Goal: Task Accomplishment & Management: Manage account settings

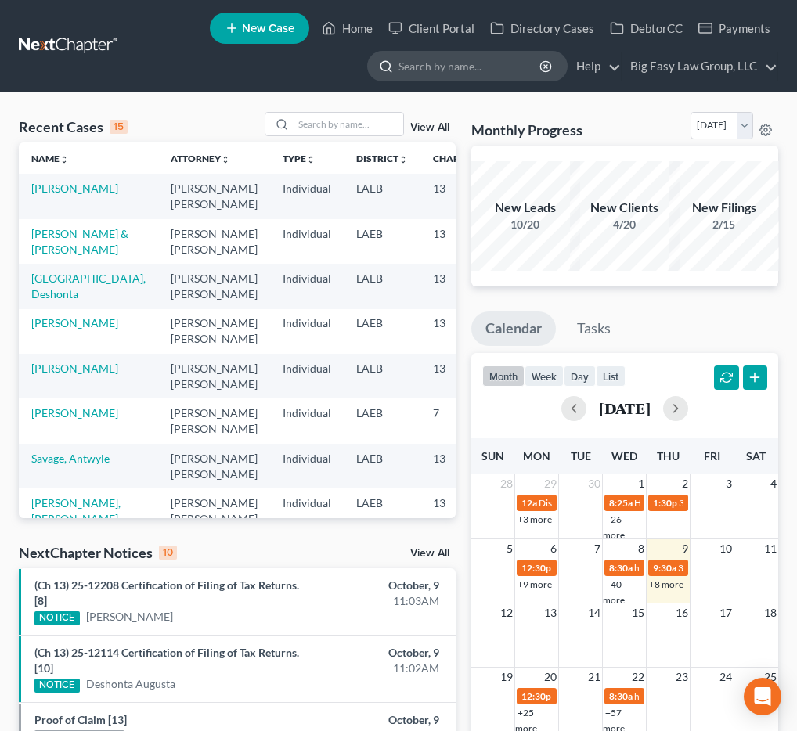
click at [479, 56] on input "search" at bounding box center [470, 66] width 143 height 29
type input "augusta"
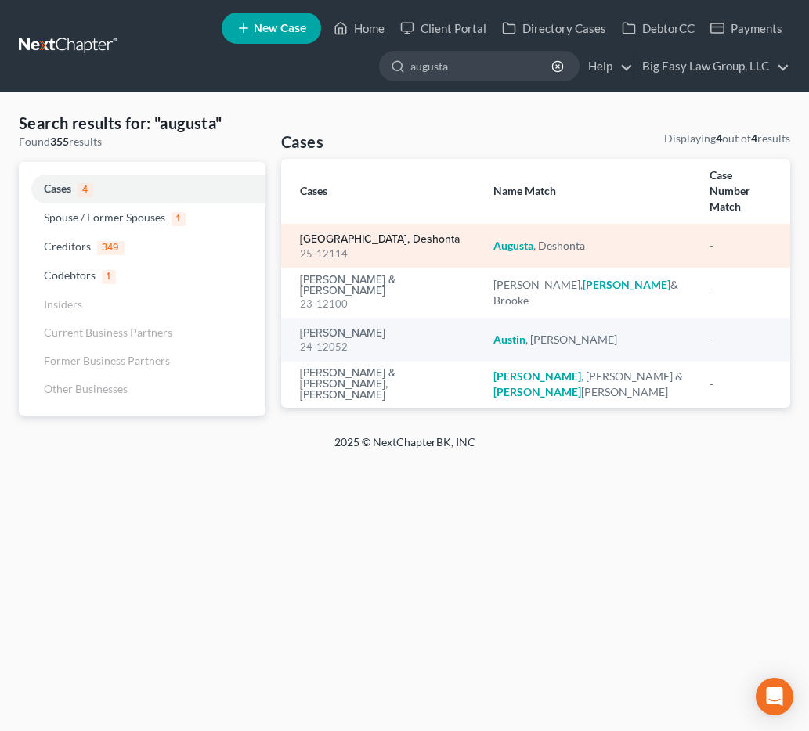
click at [382, 234] on link "[GEOGRAPHIC_DATA], Deshonta" at bounding box center [380, 239] width 160 height 11
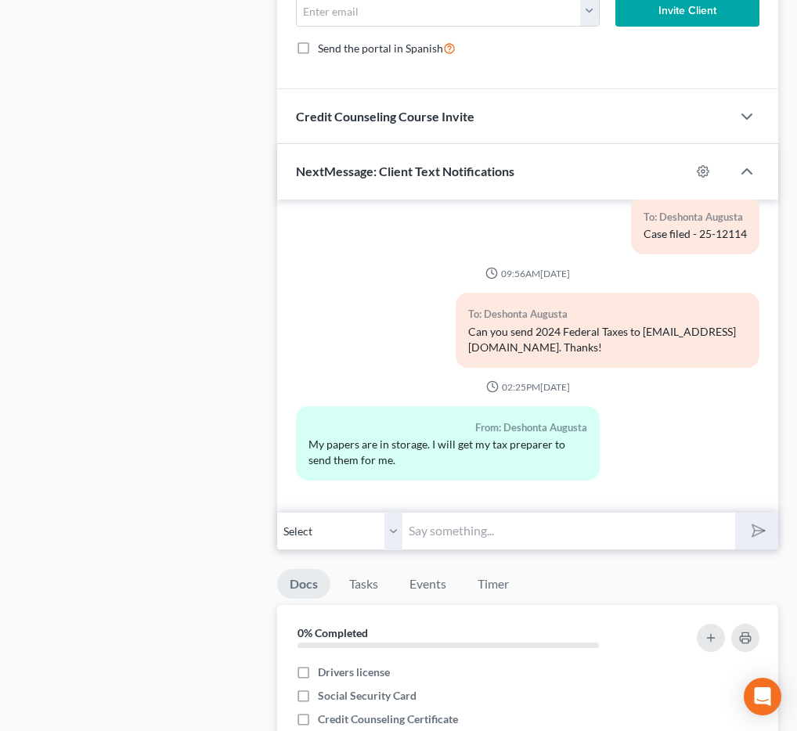
scroll to position [1005, 0]
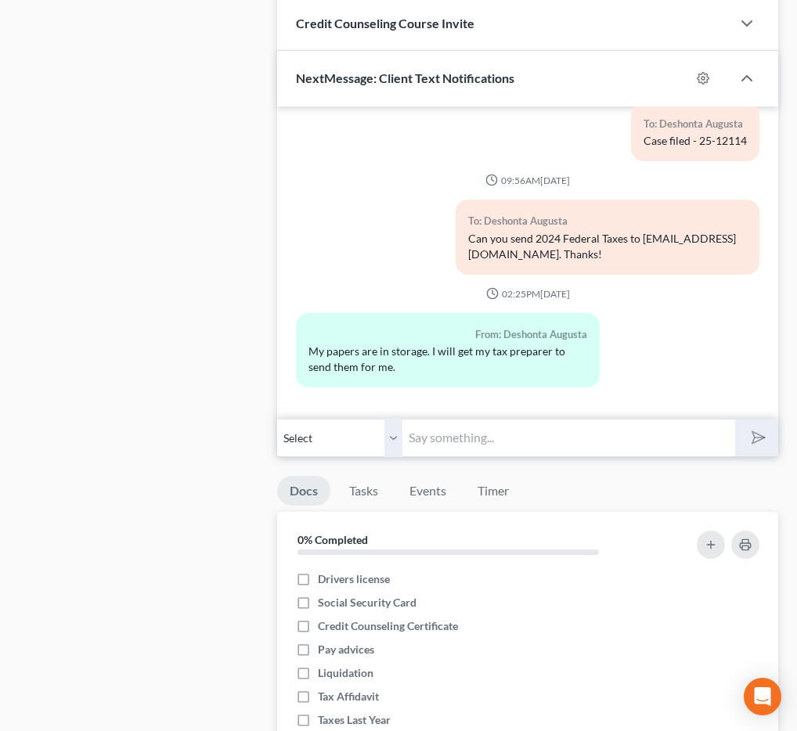
click at [444, 433] on input "text" at bounding box center [569, 438] width 333 height 38
click at [650, 438] on input "Reminder: 341(a) meeting to be held on [DATE] 12:30 PM by Zoom - [PERSON_NAME] …" at bounding box center [569, 438] width 333 height 38
click at [628, 437] on input "Reminder: 341(a) meeting to be held on [DATE] 12:30 PM by Zoom - [PERSON_NAME] …" at bounding box center [569, 438] width 333 height 38
drag, startPoint x: 471, startPoint y: 436, endPoint x: 478, endPoint y: 507, distance: 70.8
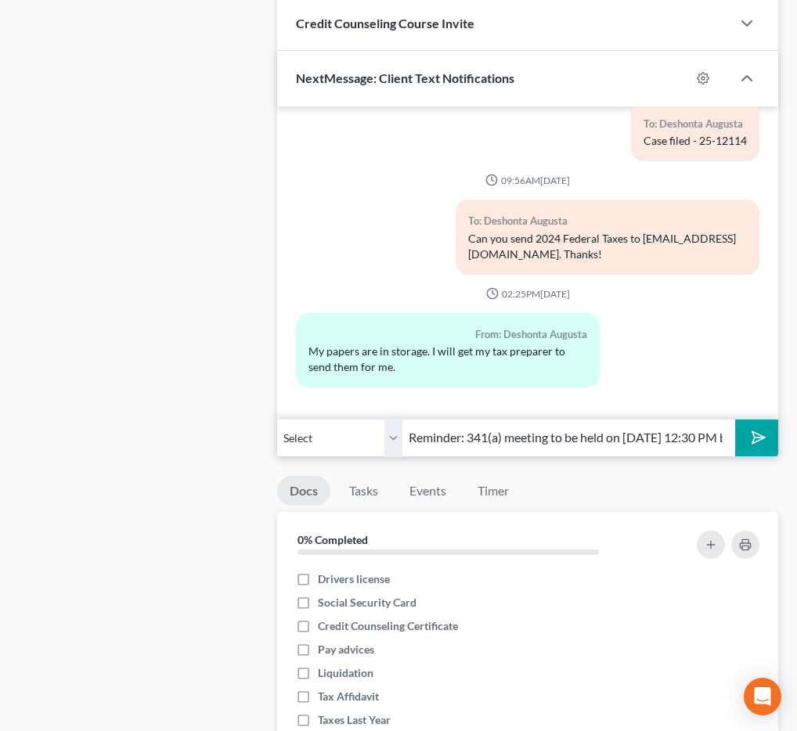
click at [478, 507] on div "Updates & News × [US_STATE] [GEOGRAPHIC_DATA] Notes: Take a look at NextChapter…" at bounding box center [527, 125] width 517 height 1901
paste input "341(a) meeting to be held on [DATE] 12:00 PM by Zoom - [PERSON_NAME] Jr: Meetin…"
type input "Reminder: 341(a) meeting to be held on [DATE] 12:00 PM by Zoom - [PERSON_NAME] …"
click at [755, 442] on polygon "submit" at bounding box center [755, 437] width 19 height 19
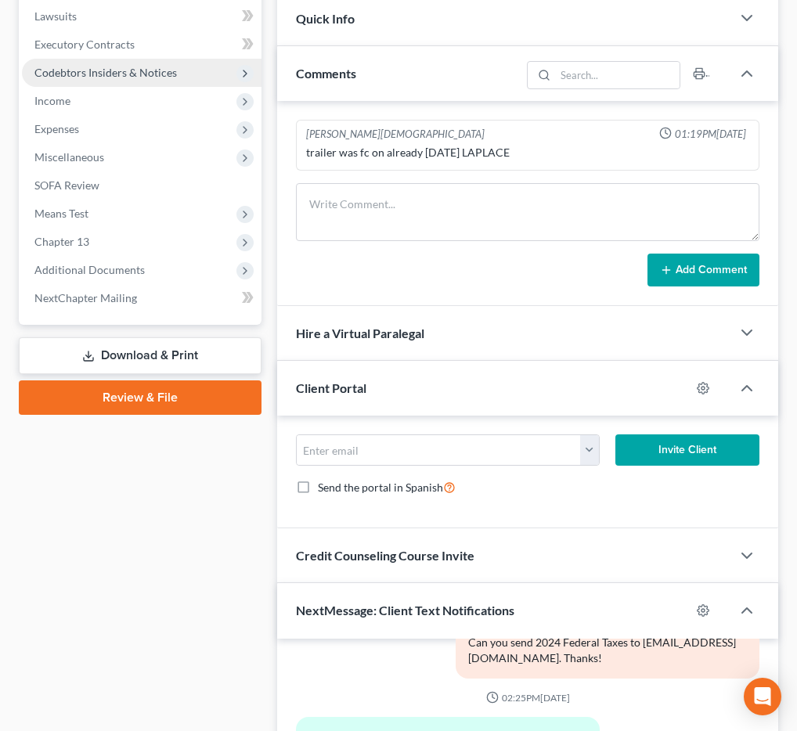
scroll to position [0, 0]
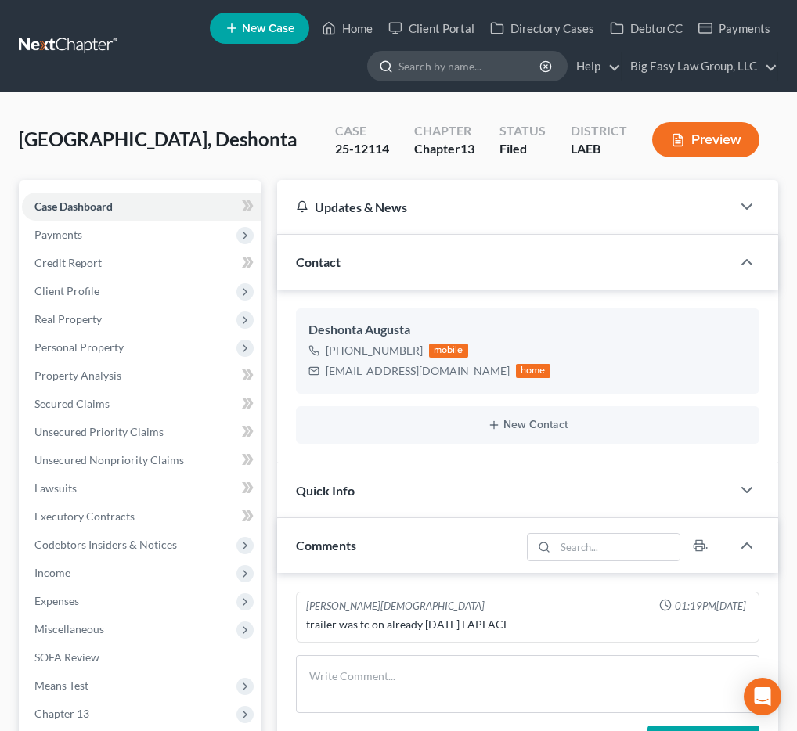
click at [473, 67] on input "search" at bounding box center [470, 66] width 143 height 29
click at [493, 60] on input "search" at bounding box center [470, 66] width 143 height 29
type input "[PERSON_NAME]"
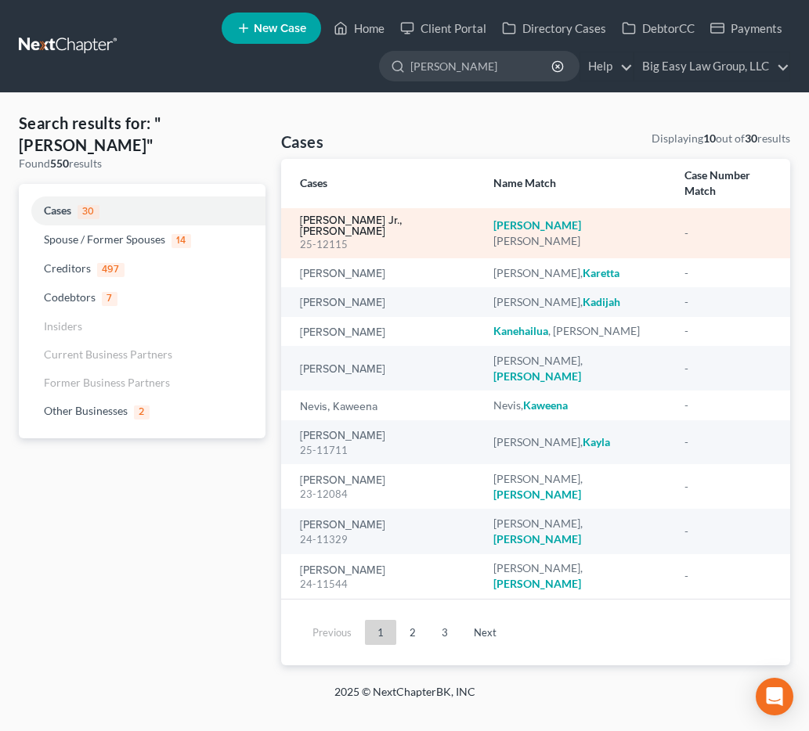
click at [334, 215] on link "[PERSON_NAME] Jr., [PERSON_NAME]" at bounding box center [384, 226] width 168 height 22
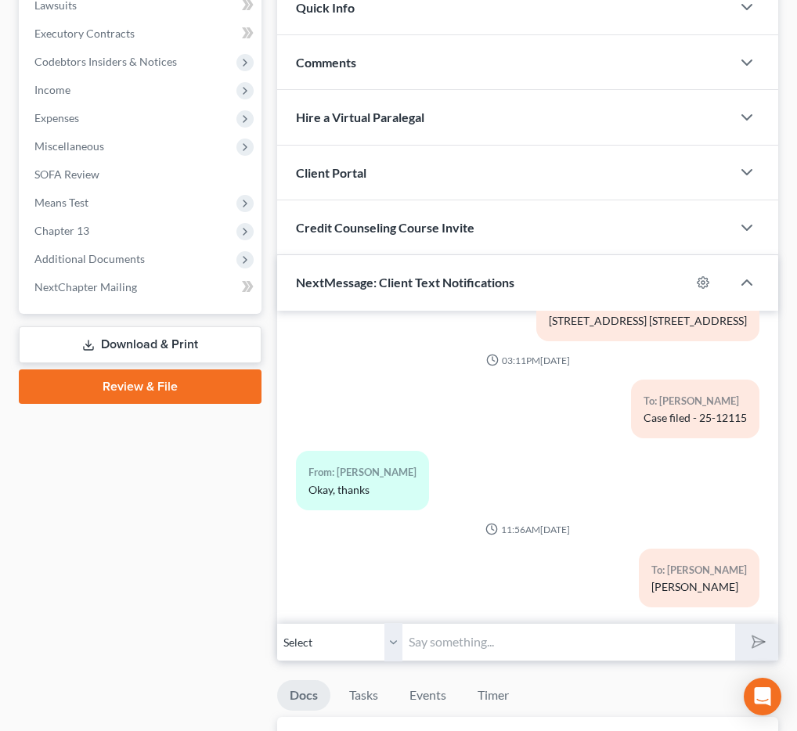
scroll to position [687, 0]
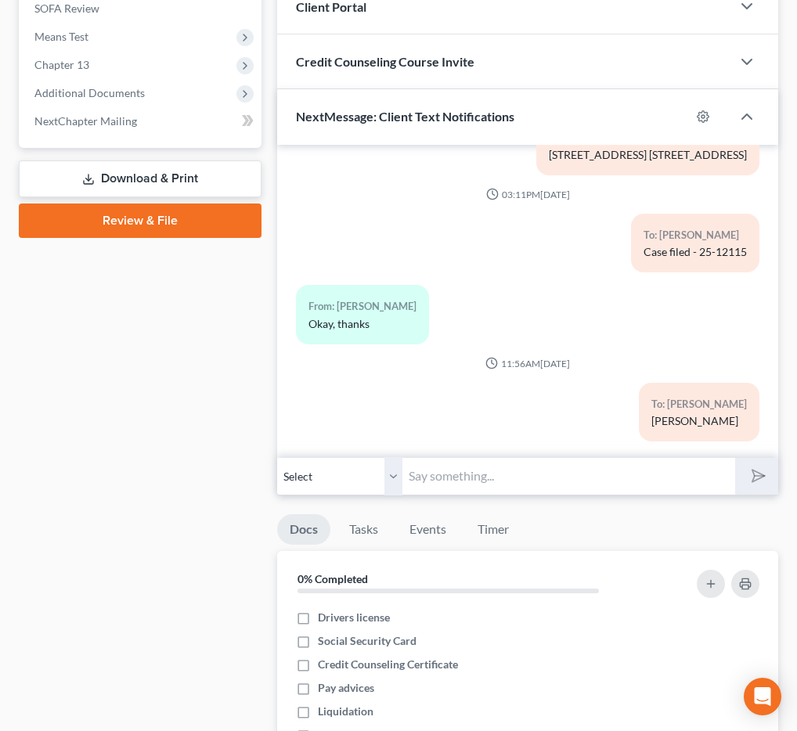
click at [504, 457] on input "text" at bounding box center [569, 476] width 333 height 38
paste input "341(a) meeting to be held on [DATE] 12:00 PM by Zoom - [PERSON_NAME] Jr: Meetin…"
type input "Reminder: 341(a) meeting to be held on [DATE] 12:00 PM by Zoom - [PERSON_NAME] …"
click at [735, 458] on button "submit" at bounding box center [756, 476] width 43 height 37
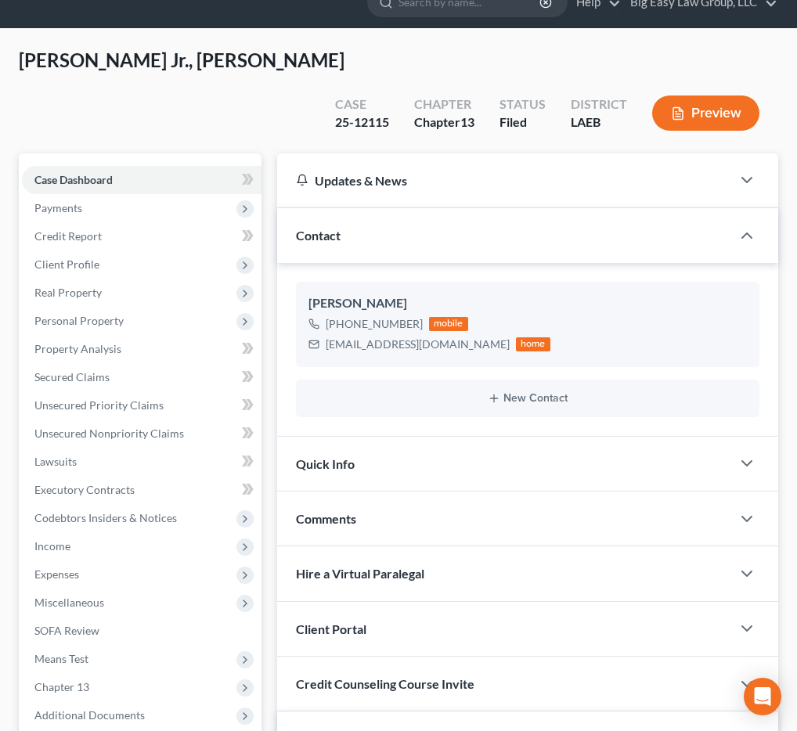
scroll to position [0, 0]
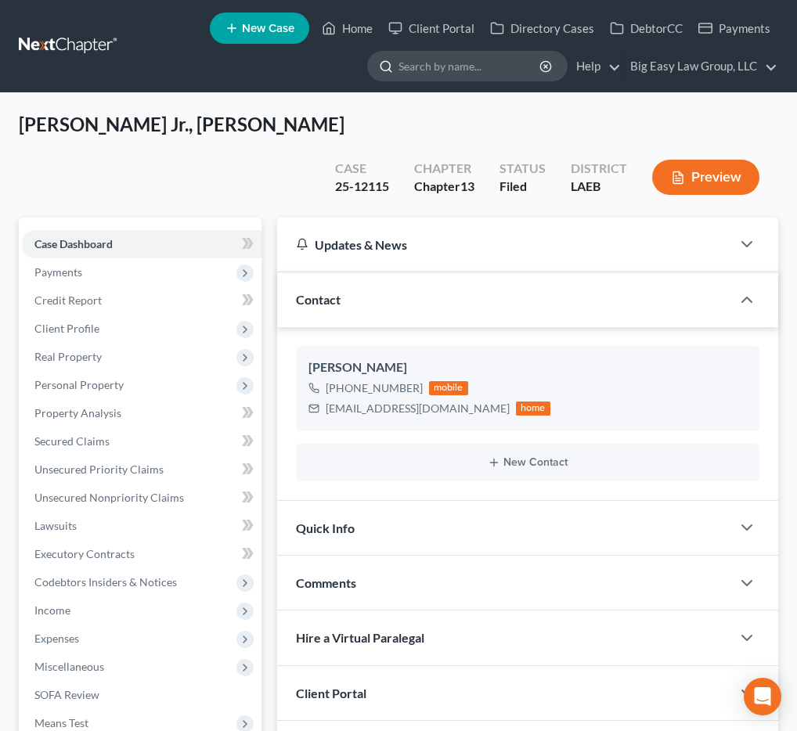
click at [486, 59] on input "search" at bounding box center [470, 66] width 143 height 29
click at [470, 74] on input "search" at bounding box center [470, 66] width 143 height 29
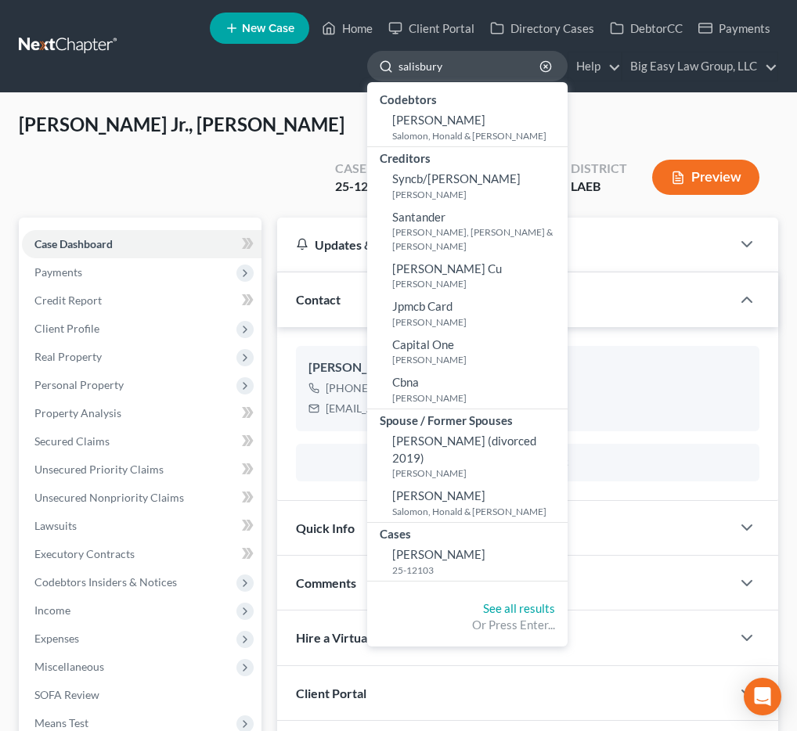
type input "salisbury"
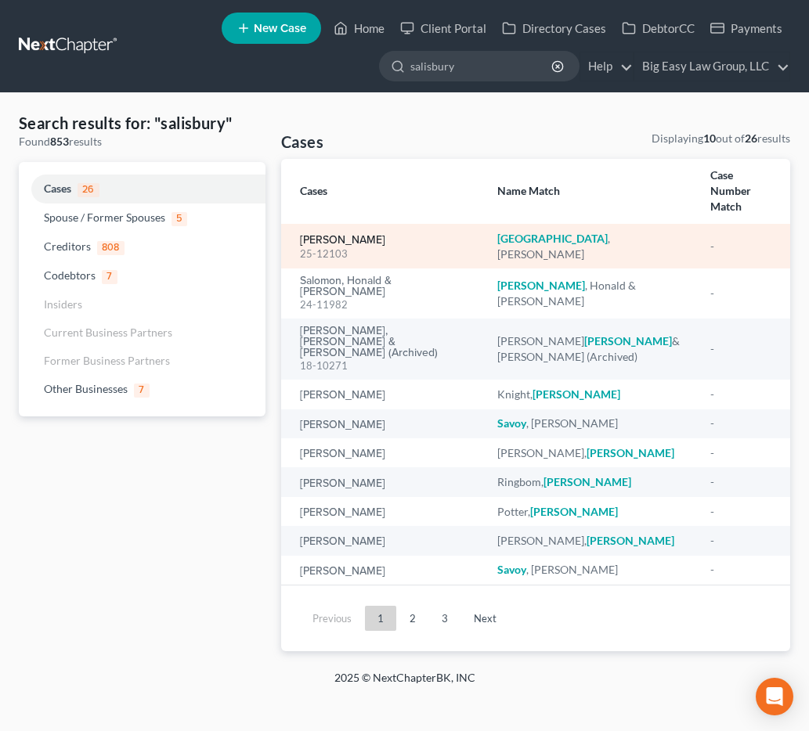
click at [324, 235] on link "[PERSON_NAME]" at bounding box center [342, 240] width 85 height 11
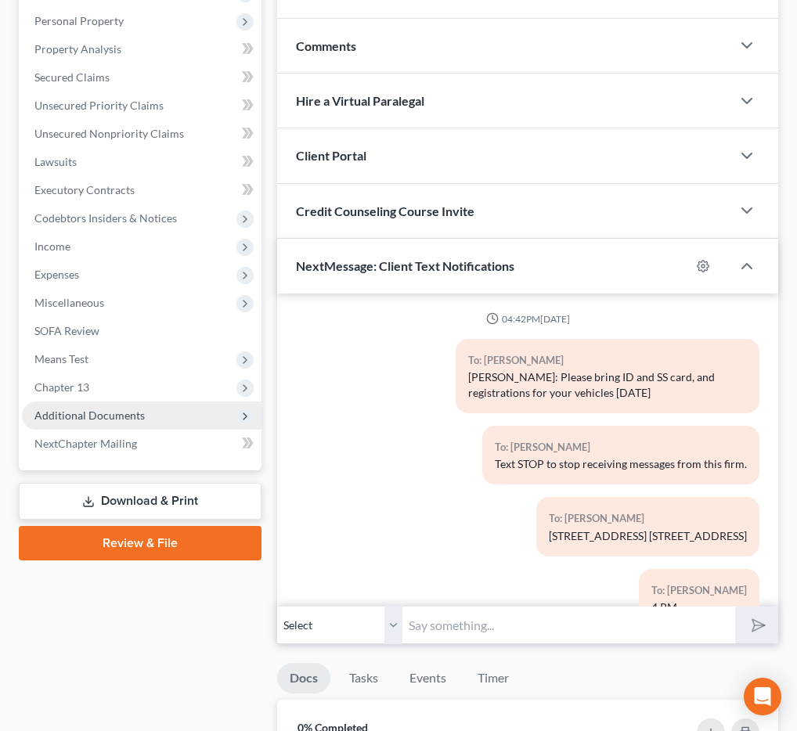
scroll to position [1262, 0]
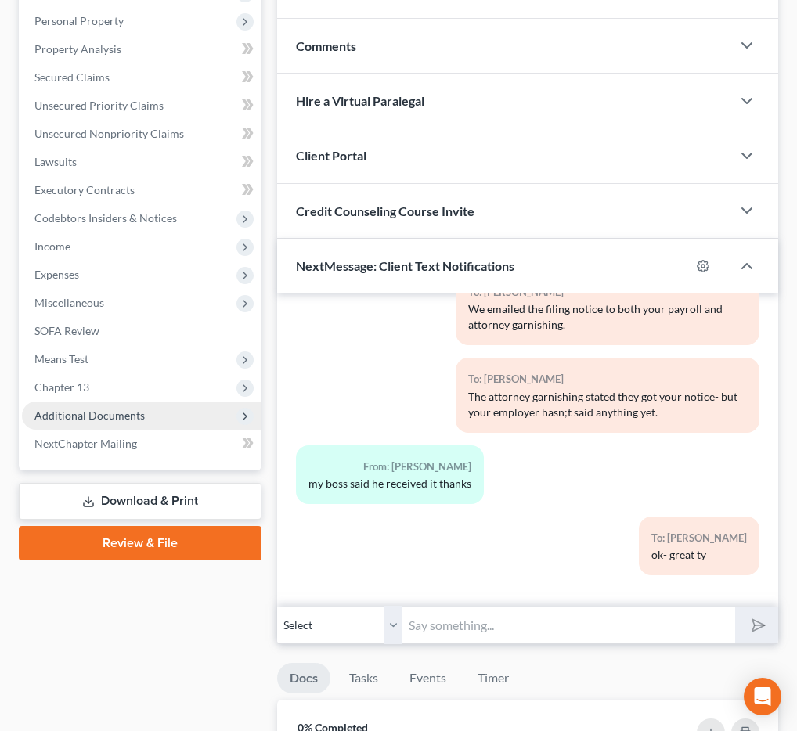
click at [176, 408] on span "Additional Documents" at bounding box center [142, 416] width 240 height 28
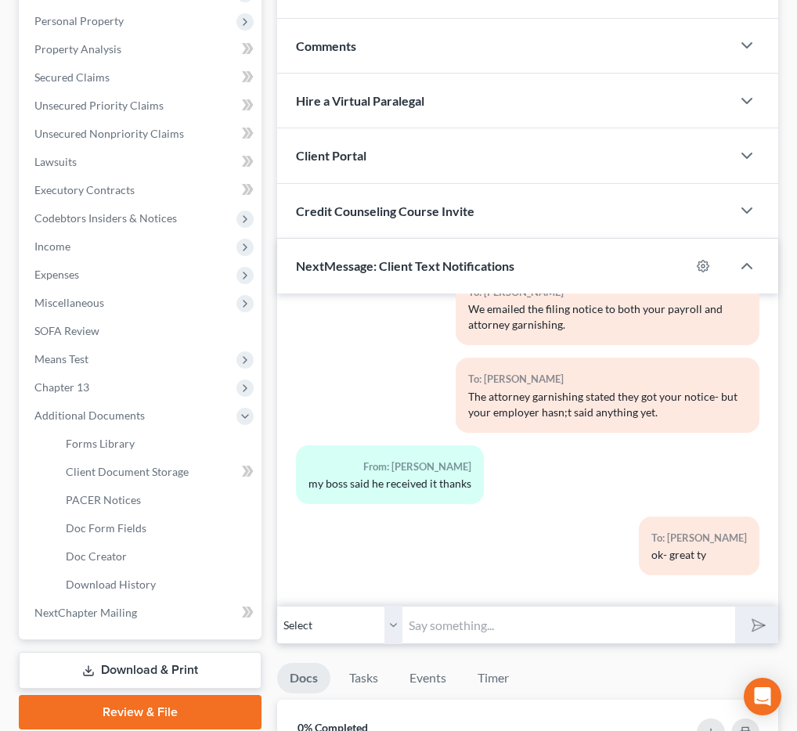
click at [589, 630] on input "text" at bounding box center [569, 625] width 333 height 38
paste input "341(a) meeting to be held on [DATE] 12:00 PM by Zoom - [PERSON_NAME] Jr: Meetin…"
type input "Reminder: 341(a) meeting to be held on [DATE] 12:00 PM by Zoom - [PERSON_NAME] …"
click at [766, 634] on button "submit" at bounding box center [756, 625] width 43 height 37
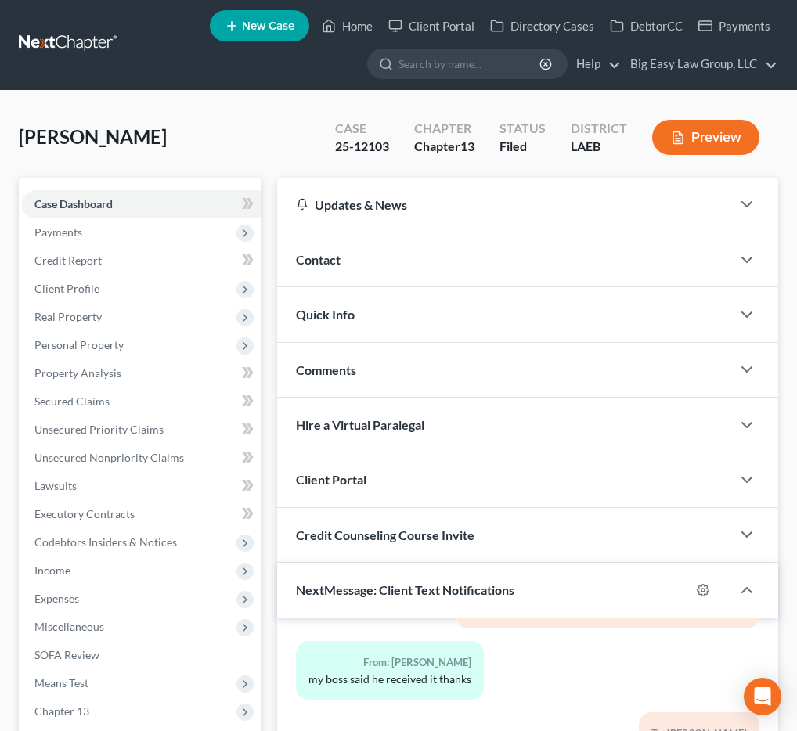
scroll to position [0, 0]
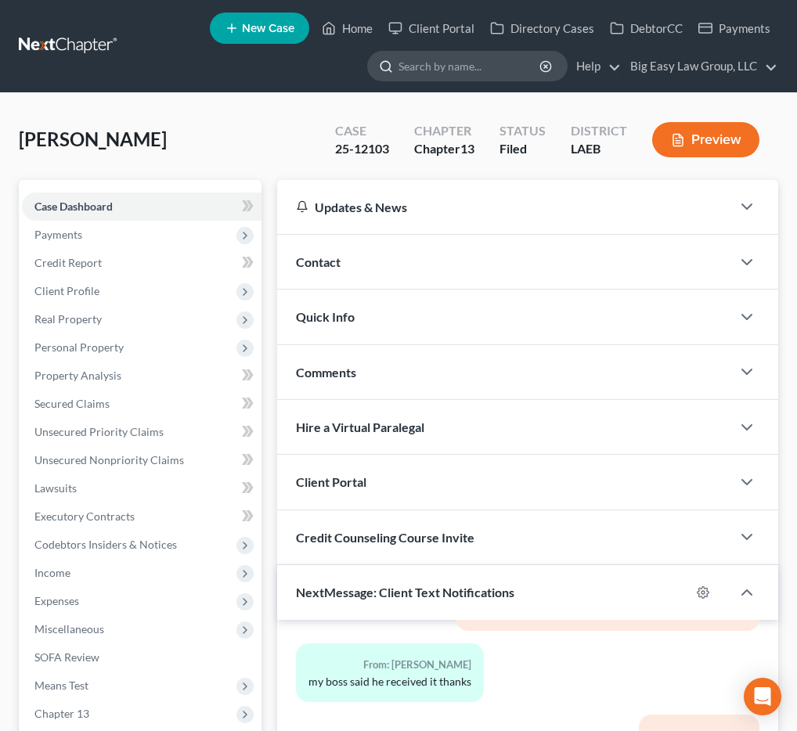
click at [473, 68] on input "search" at bounding box center [470, 66] width 143 height 29
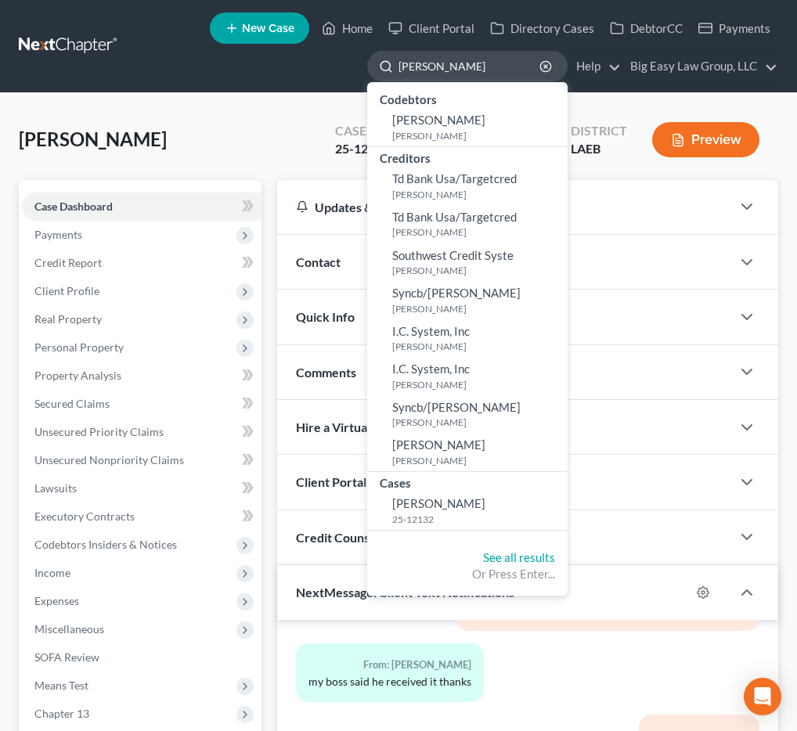
type input "[PERSON_NAME]"
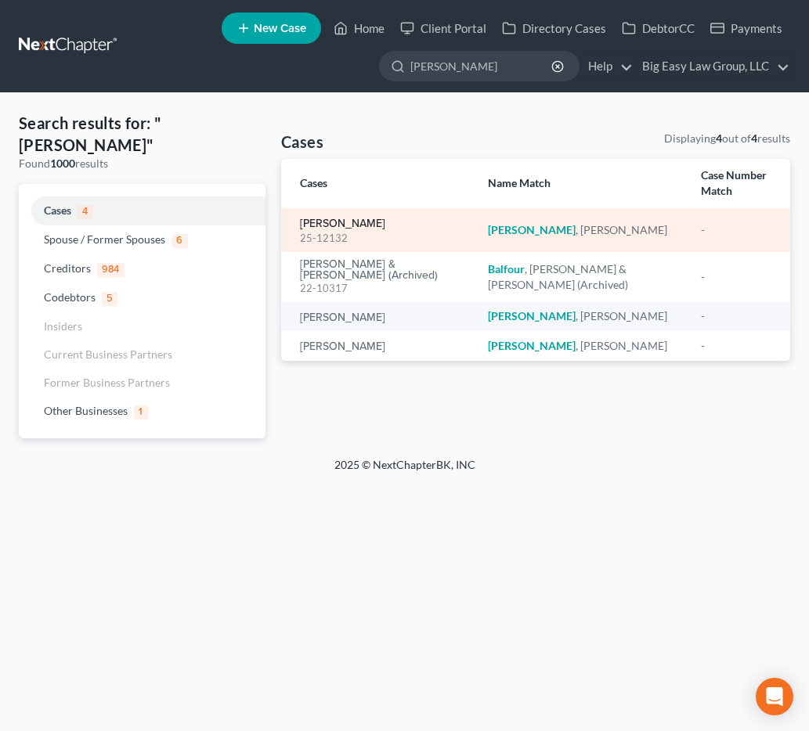
click at [344, 223] on link "[PERSON_NAME]" at bounding box center [342, 223] width 85 height 11
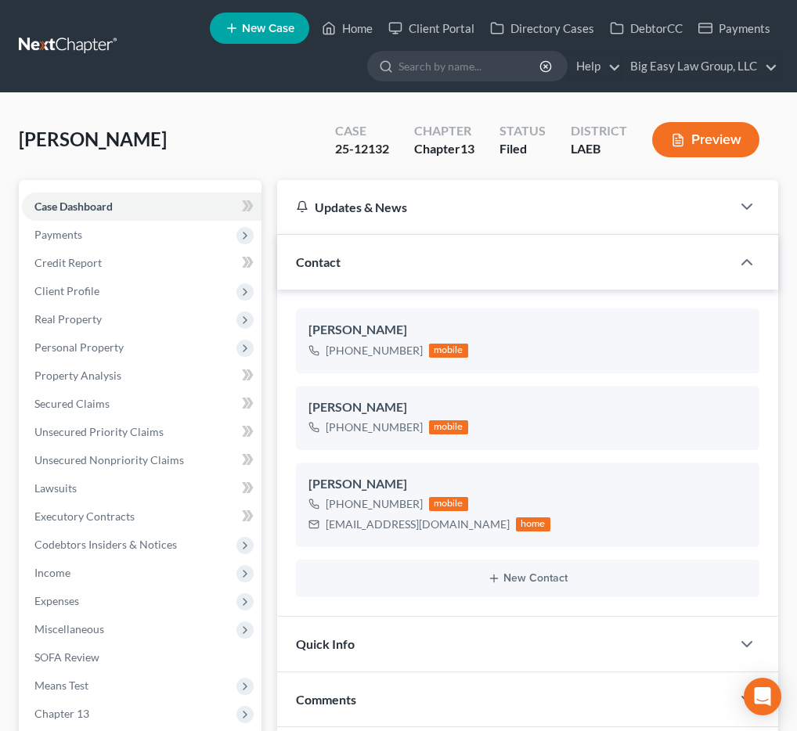
scroll to position [7009, 0]
click at [497, 64] on input "search" at bounding box center [470, 66] width 143 height 29
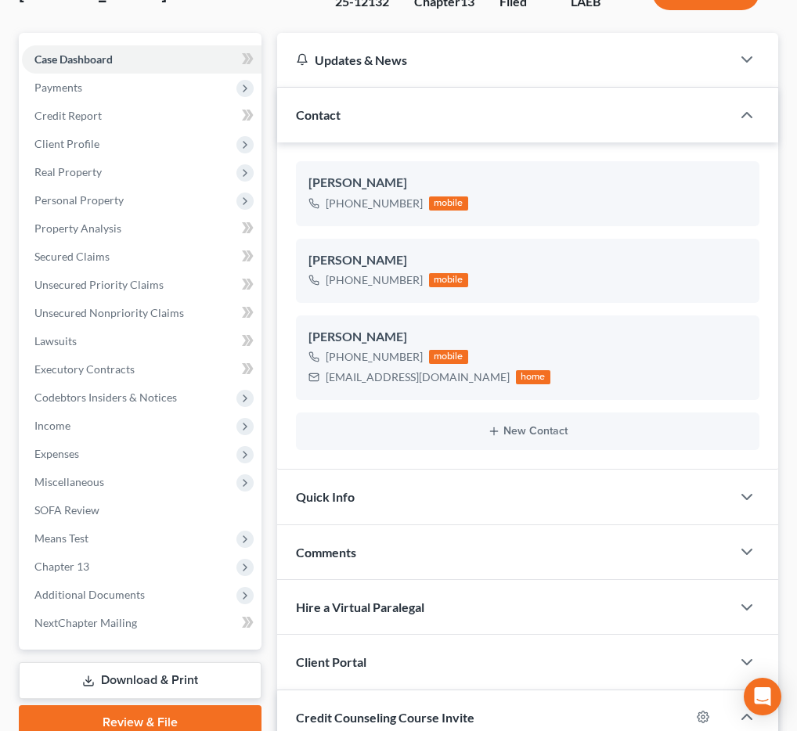
scroll to position [767, 0]
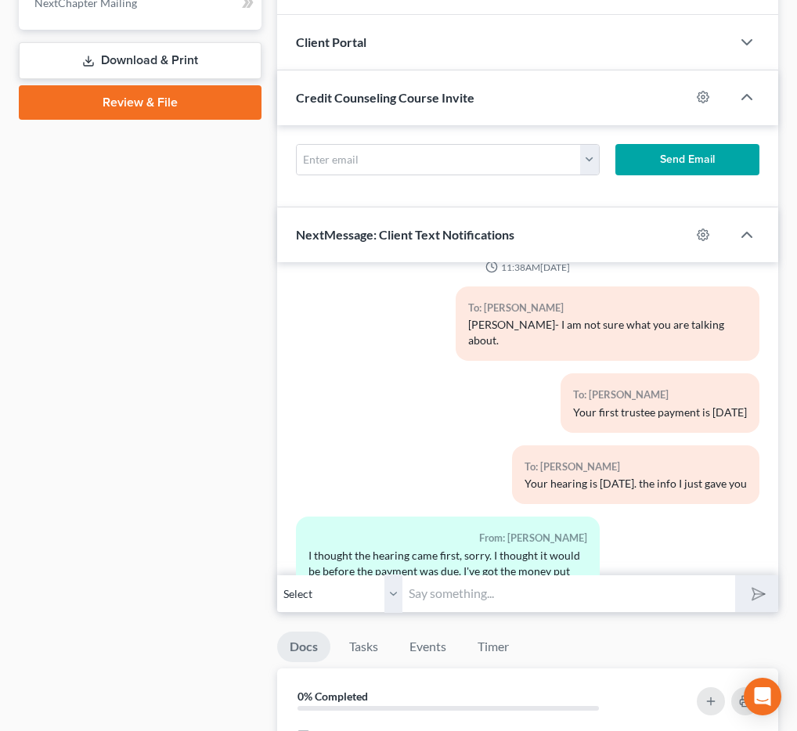
click at [471, 601] on input "text" at bounding box center [569, 594] width 333 height 38
click at [420, 548] on div "I thought the hearing came first, sorry. I thought it would be before the payme…" at bounding box center [448, 571] width 279 height 47
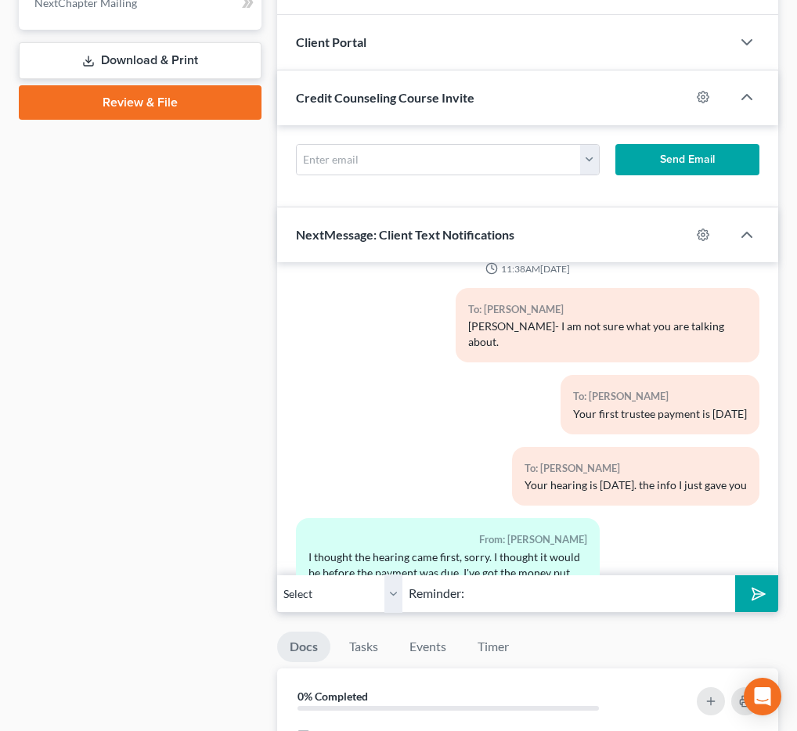
scroll to position [7009, 0]
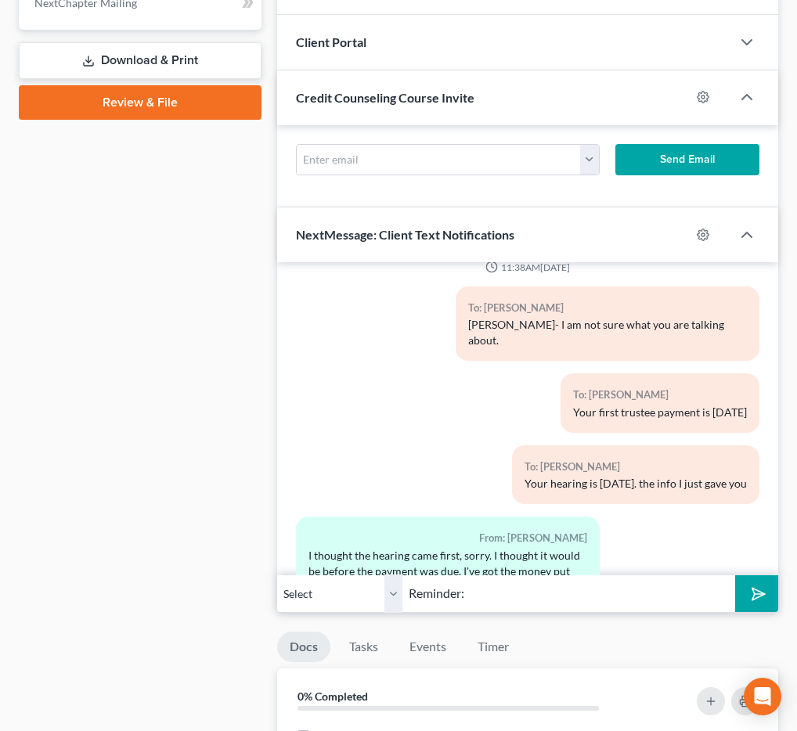
click at [534, 595] on input "Reminder:" at bounding box center [569, 594] width 333 height 38
paste input "341(a) meeting to be held on [DATE] 12:00 PM by Zoom - [PERSON_NAME] Jr: Meetin…"
type input "Reminder: 341(a) meeting to be held on [DATE] 12:00 PM by Zoom - [PERSON_NAME] …"
click at [754, 592] on polygon "submit" at bounding box center [755, 594] width 19 height 19
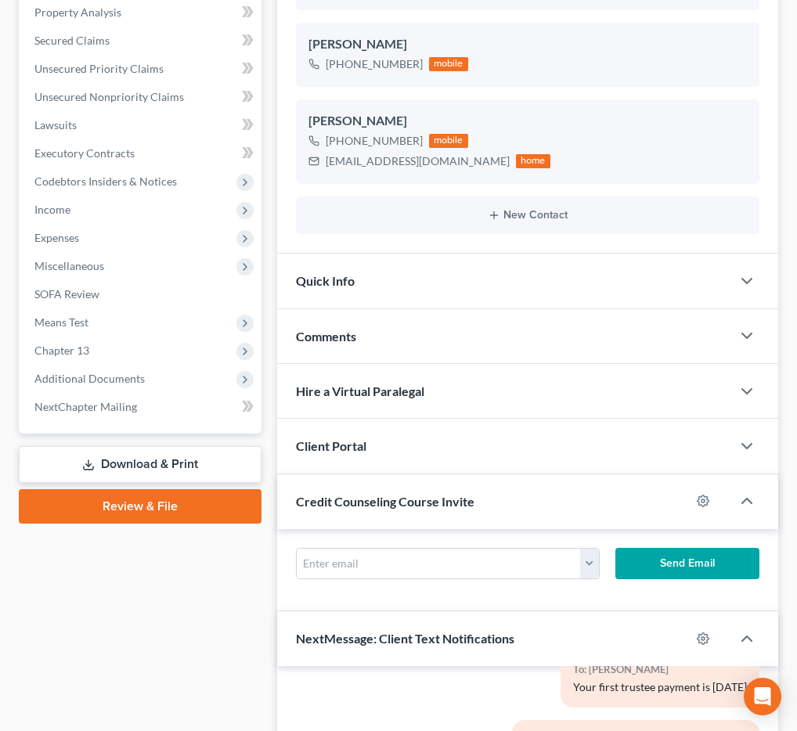
scroll to position [2, 0]
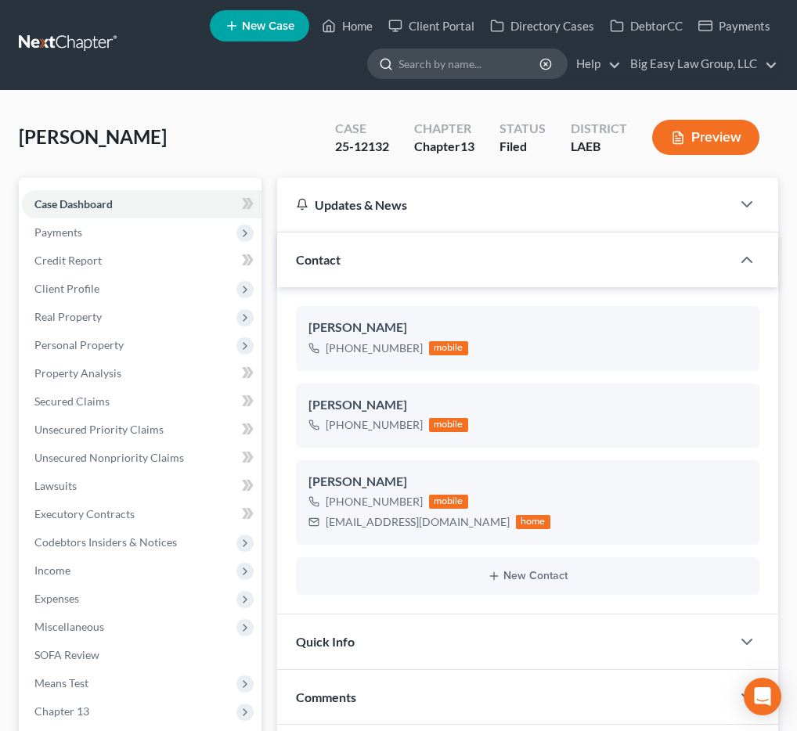
click at [447, 62] on input "search" at bounding box center [470, 63] width 143 height 29
type input "[PERSON_NAME]"
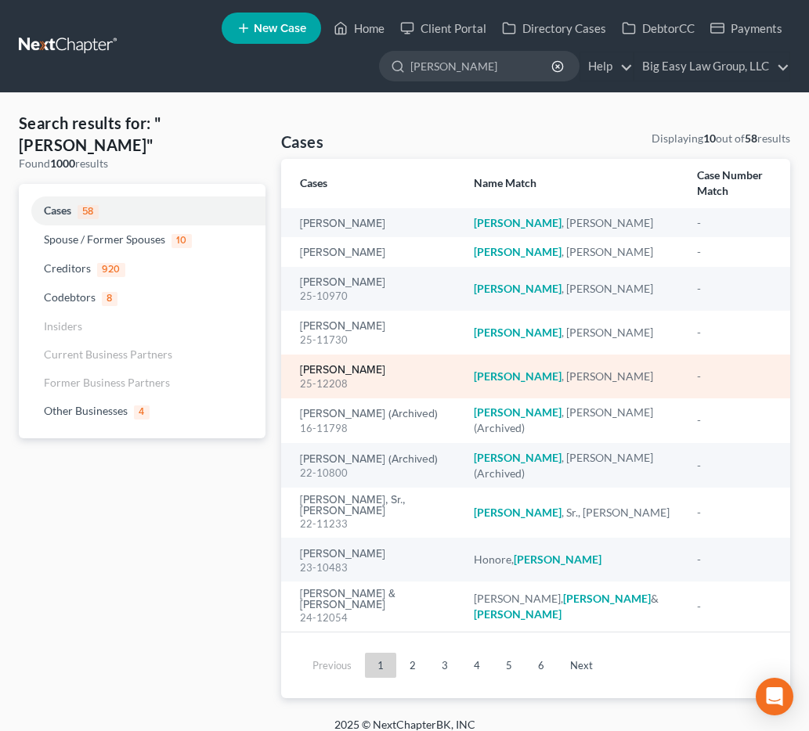
click at [338, 365] on link "[PERSON_NAME]" at bounding box center [342, 370] width 85 height 11
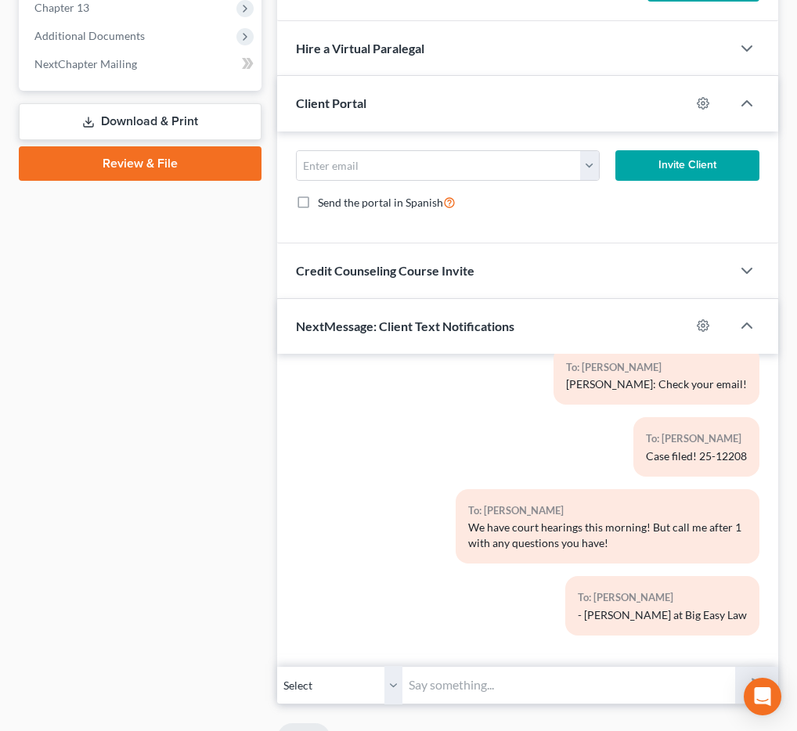
scroll to position [782, 0]
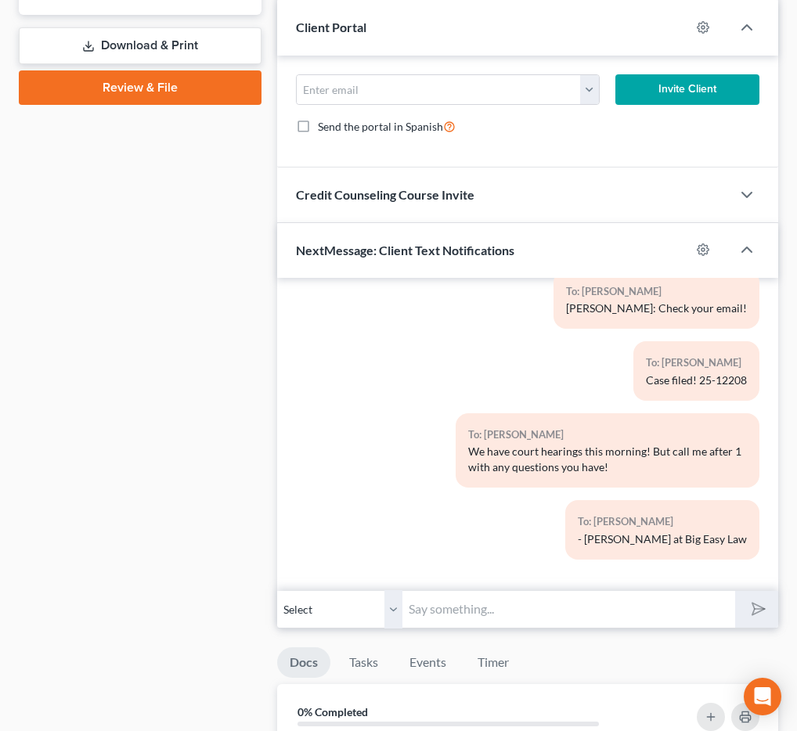
click at [561, 608] on input "text" at bounding box center [569, 609] width 333 height 38
paste input "341(a) meeting to be held on [DATE] 12:30 PM by Zoom - [PERSON_NAME]: Meeting I…"
type input "341(a) meeting to be held on [DATE] 12:30 PM by Zoom - [PERSON_NAME]: Meeting I…"
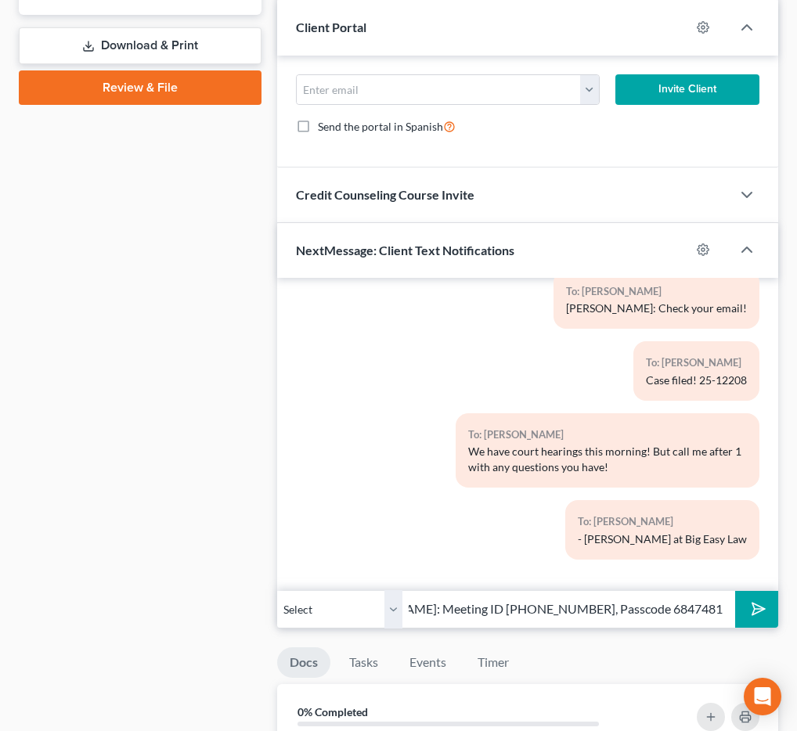
scroll to position [0, 0]
click at [758, 597] on button "submit" at bounding box center [756, 609] width 43 height 37
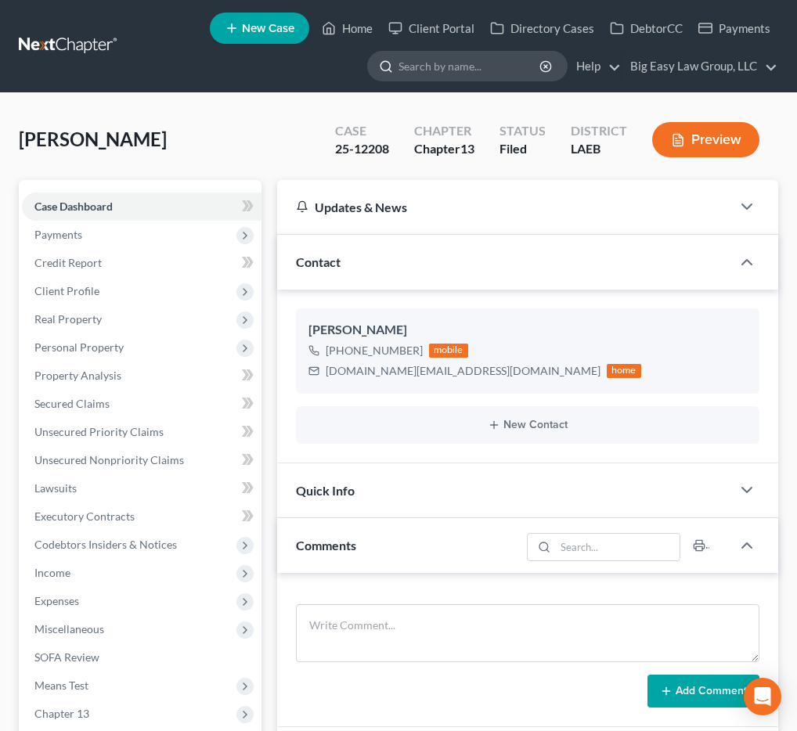
click at [515, 63] on input "search" at bounding box center [470, 66] width 143 height 29
type input "[PERSON_NAME]"
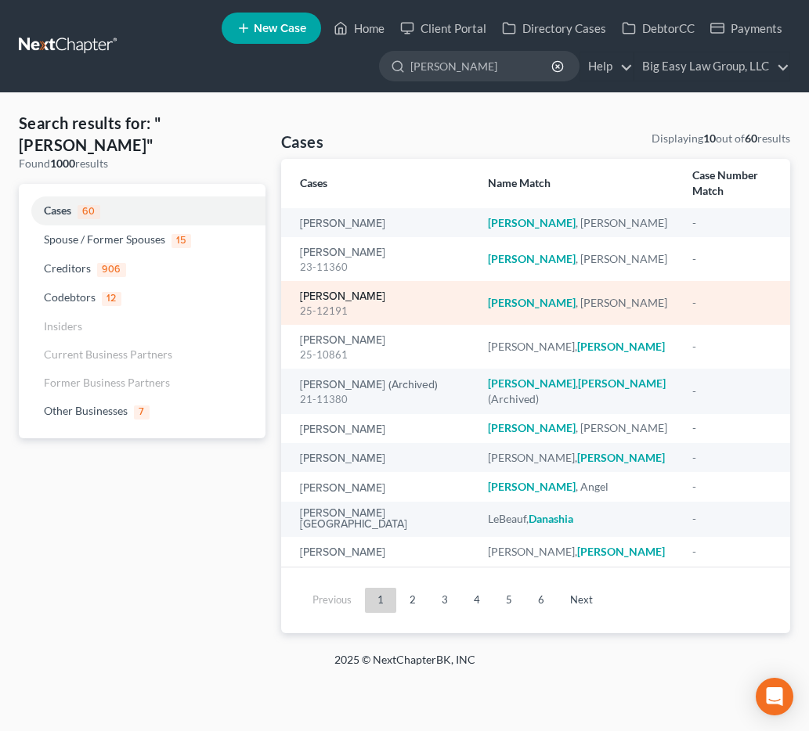
click at [358, 291] on link "[PERSON_NAME]" at bounding box center [342, 296] width 85 height 11
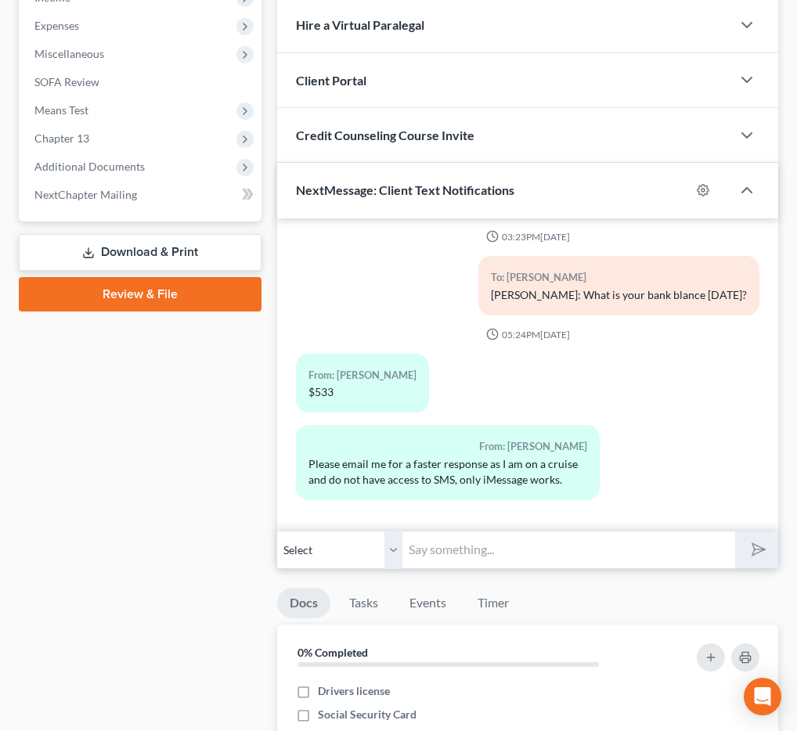
scroll to position [581, 0]
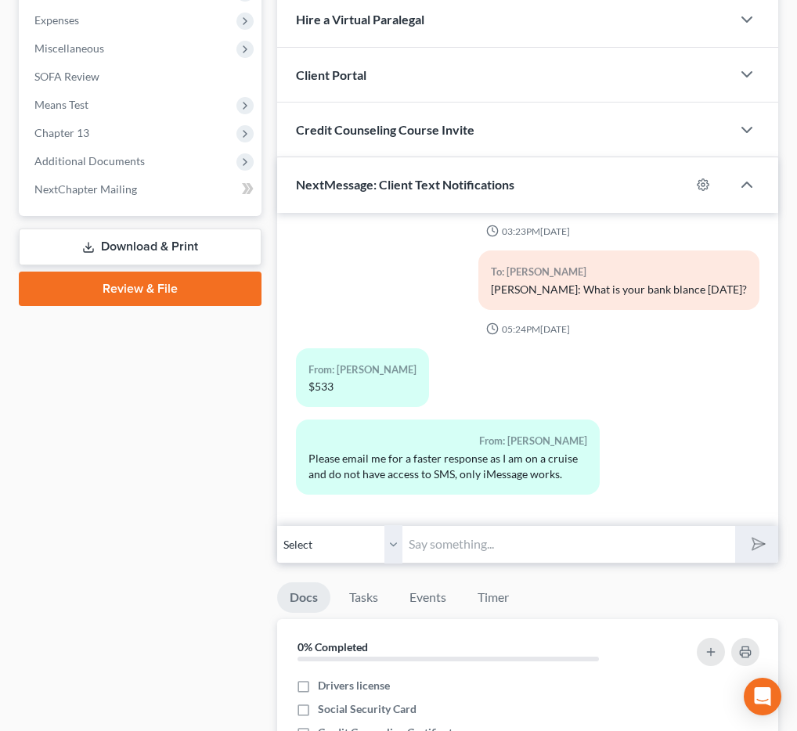
click at [542, 547] on input "text" at bounding box center [569, 544] width 333 height 38
paste input "341(a) meeting to be held on [DATE] 12:30 PM by Zoom - [PERSON_NAME]: Meeting I…"
type input "341(a) meeting to be held on [DATE] 12:30 PM by Zoom - [PERSON_NAME]: Meeting I…"
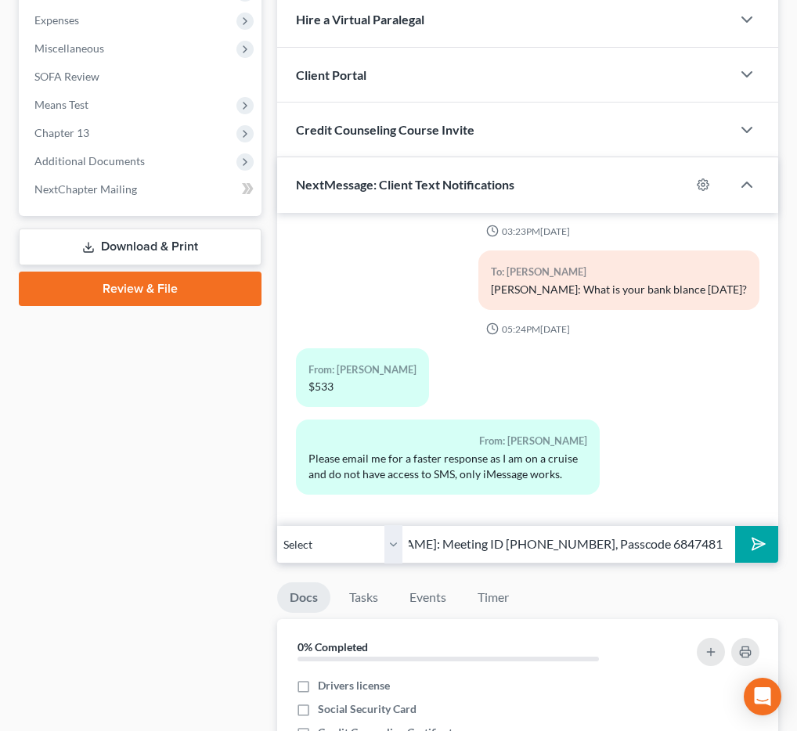
click at [746, 545] on icon "submit" at bounding box center [756, 544] width 22 height 22
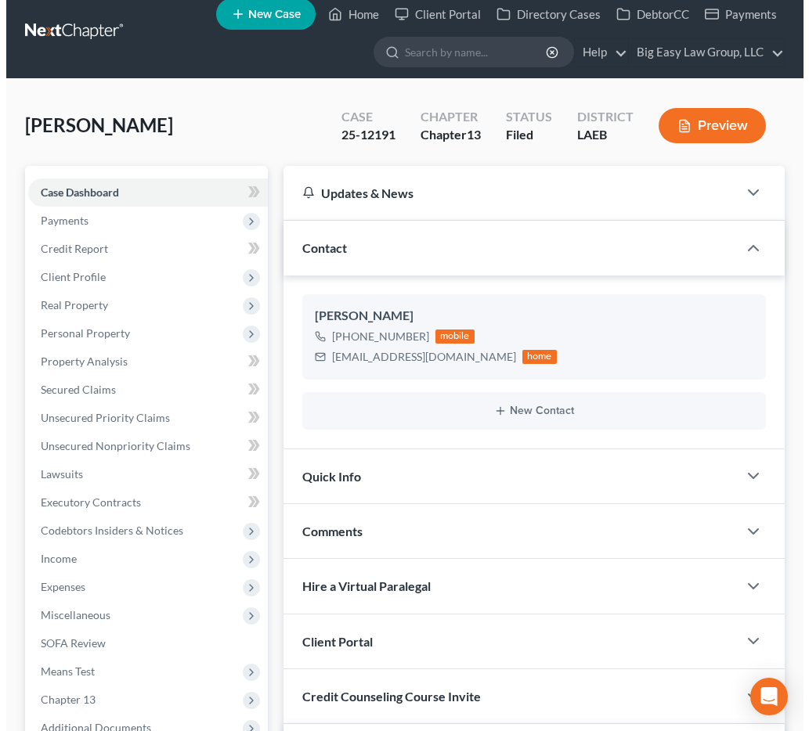
scroll to position [0, 0]
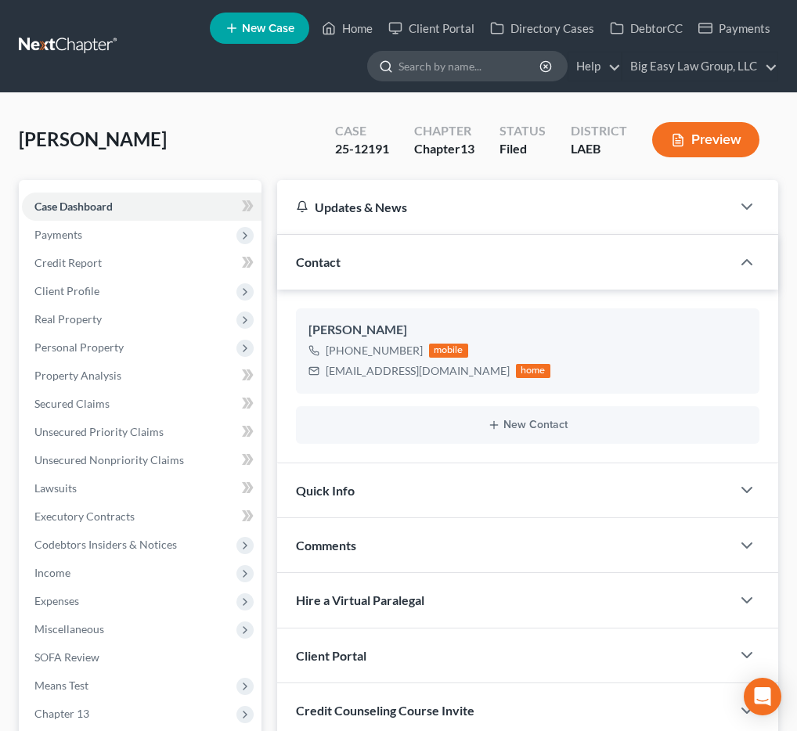
click at [421, 65] on input "search" at bounding box center [470, 66] width 143 height 29
type input "savage"
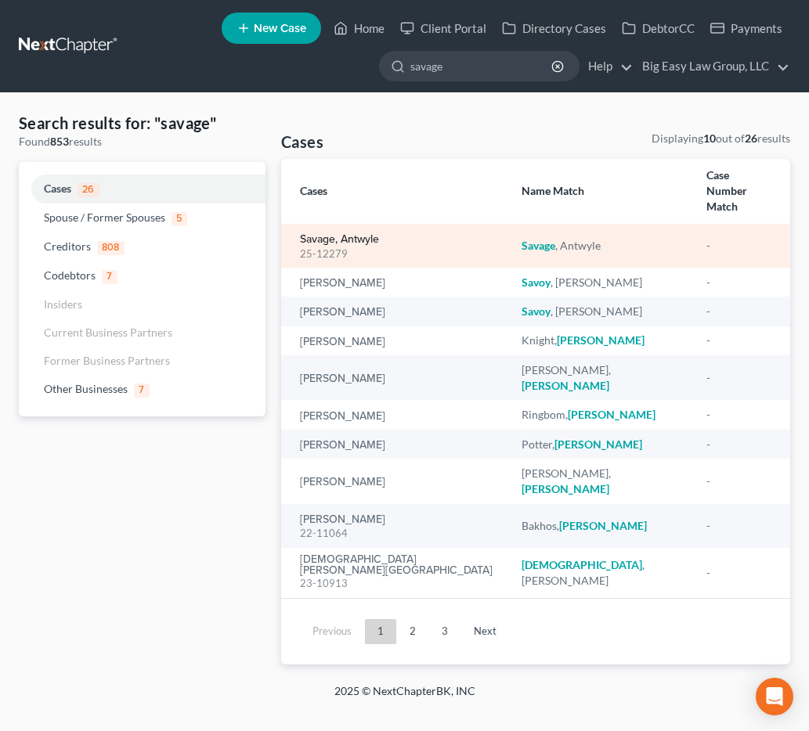
click at [366, 234] on link "Savage, Antwyle" at bounding box center [339, 239] width 79 height 11
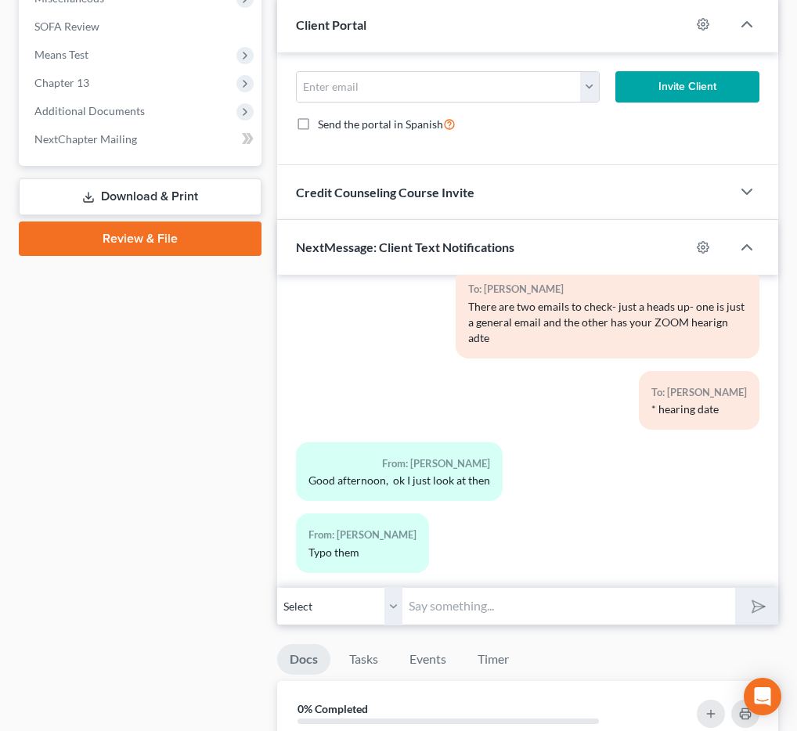
scroll to position [802, 0]
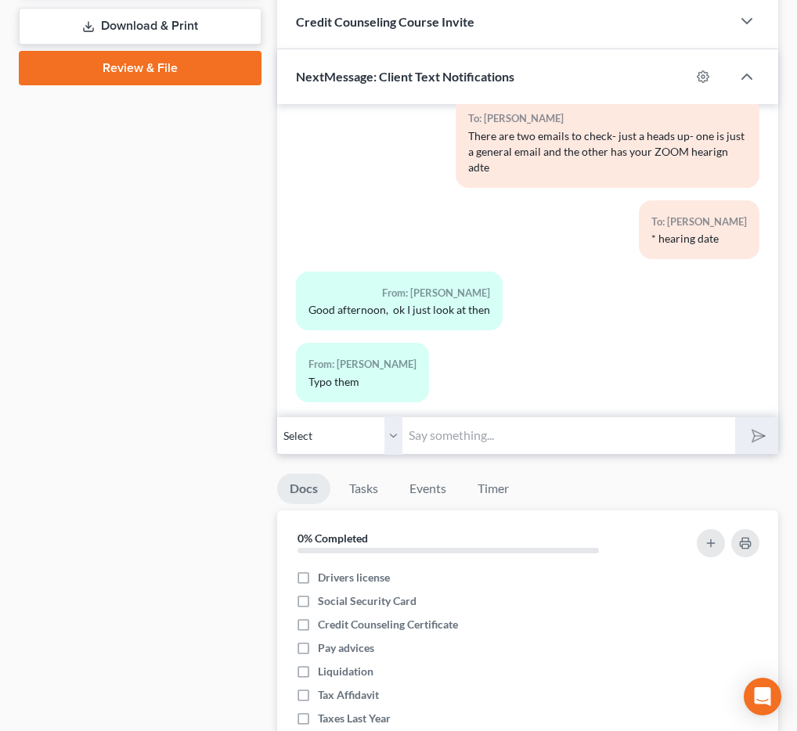
click at [580, 435] on input "text" at bounding box center [569, 436] width 333 height 38
paste input "341(a) meeting to be held on [DATE] 12:30 PM by Zoom - [PERSON_NAME]: Meeting I…"
type input "Reminder: 341(a) meeting to be held on [DATE] 12:30 PM by Zoom - [PERSON_NAME]:…"
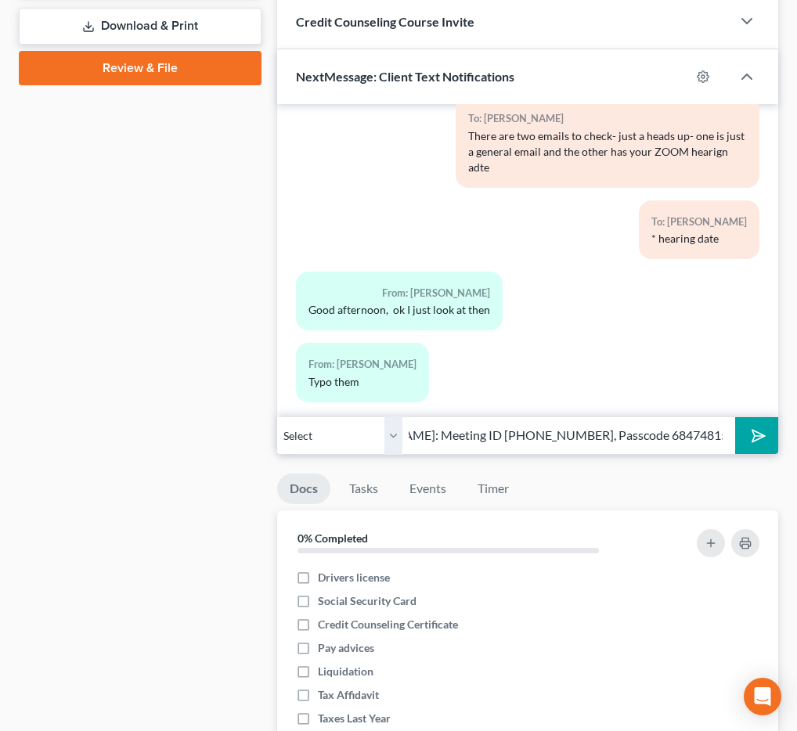
click at [770, 450] on button "submit" at bounding box center [756, 435] width 43 height 37
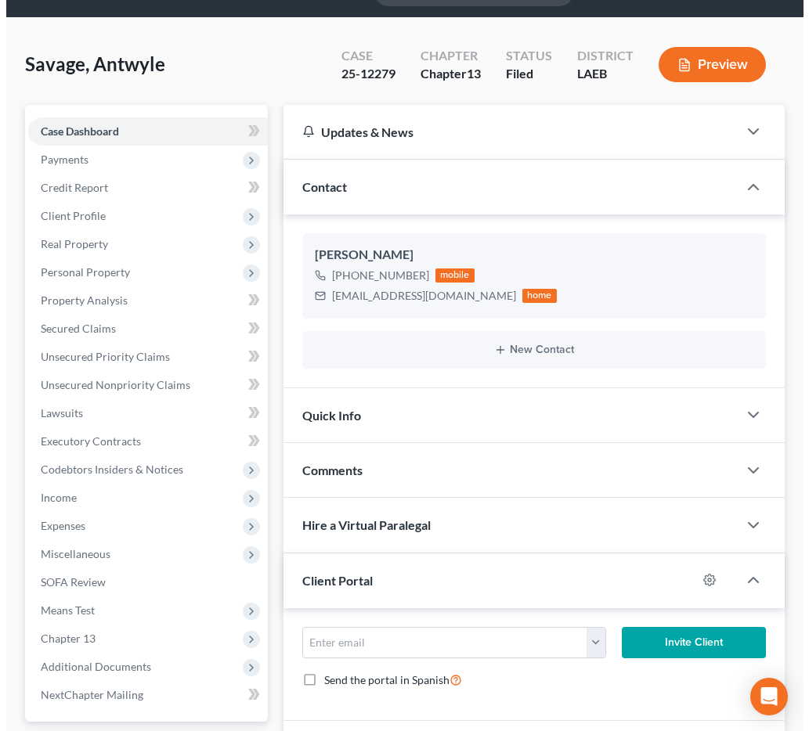
scroll to position [0, 0]
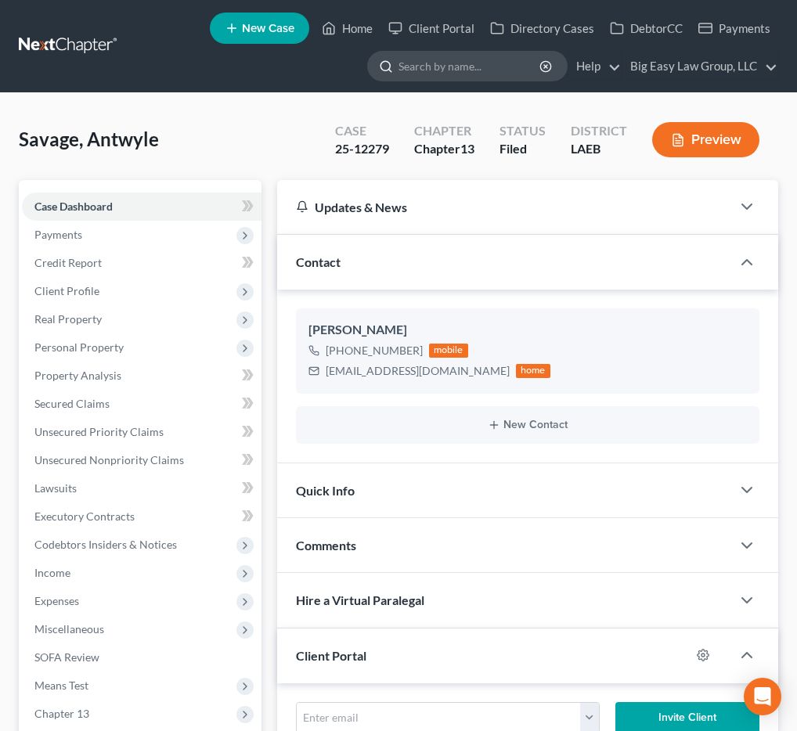
click at [494, 71] on input "search" at bounding box center [470, 66] width 143 height 29
click at [515, 78] on input "search" at bounding box center [470, 66] width 143 height 29
type input "waters"
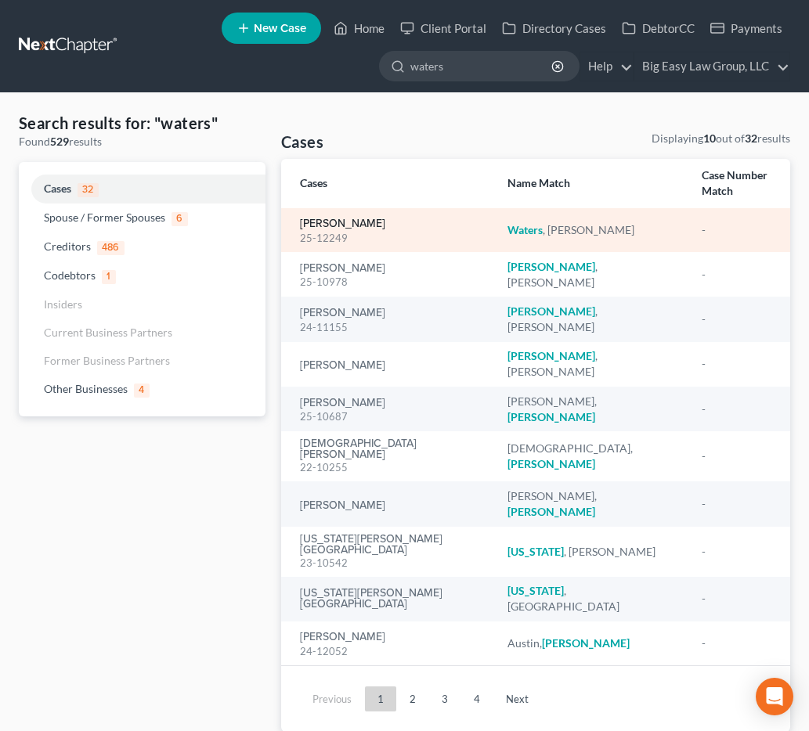
click at [356, 218] on link "[PERSON_NAME]" at bounding box center [342, 223] width 85 height 11
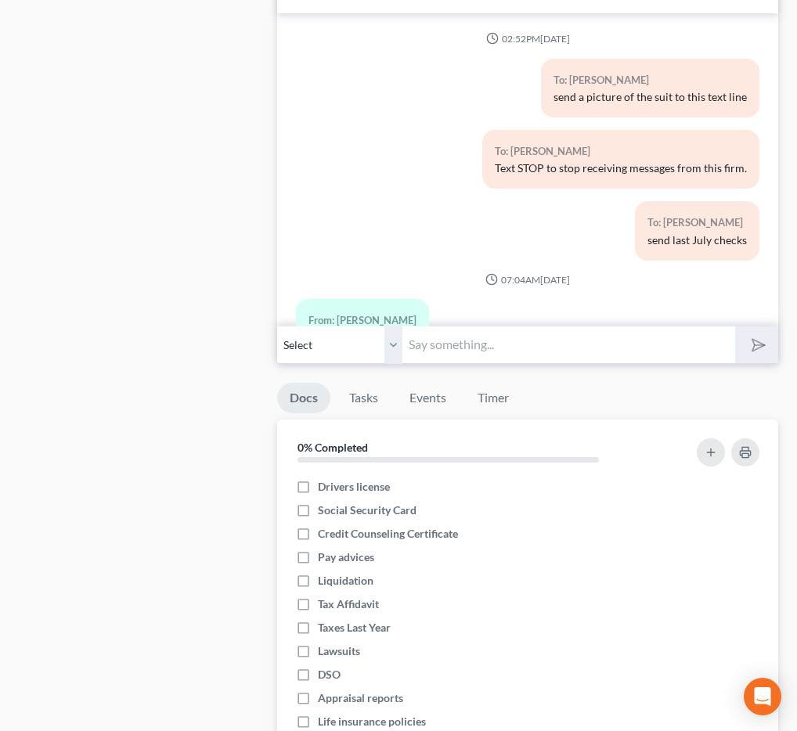
scroll to position [3778, 0]
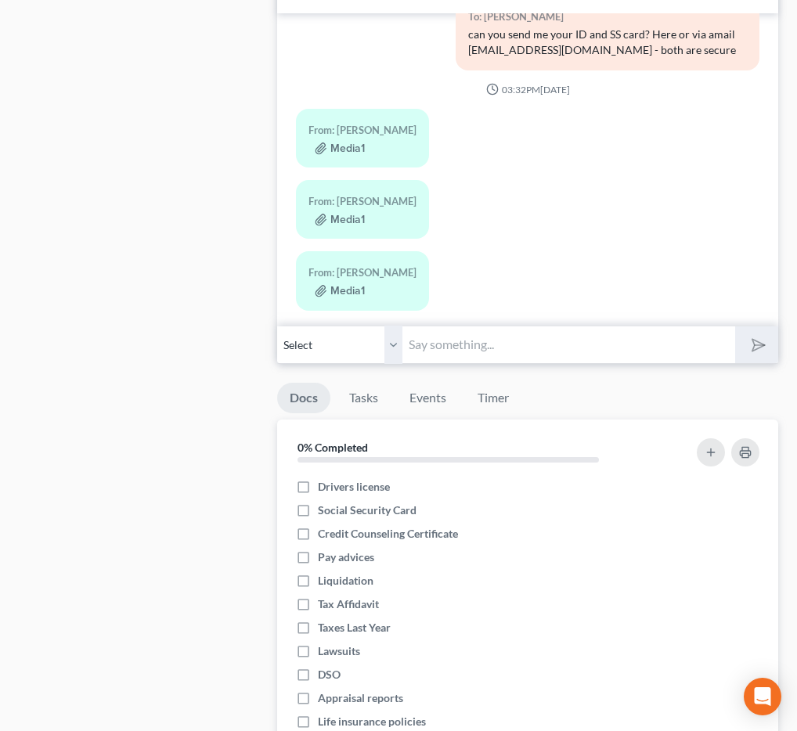
click at [471, 335] on input "text" at bounding box center [569, 345] width 333 height 38
paste input "341(a) meeting to be held on [DATE] 12:30 PM by Zoom - [PERSON_NAME]: Meeting I…"
type input "Reminder: 341(a) meeting to be held on [DATE] 12:30 PM by Zoom - [PERSON_NAME]:…"
click at [750, 345] on icon "submit" at bounding box center [756, 345] width 22 height 22
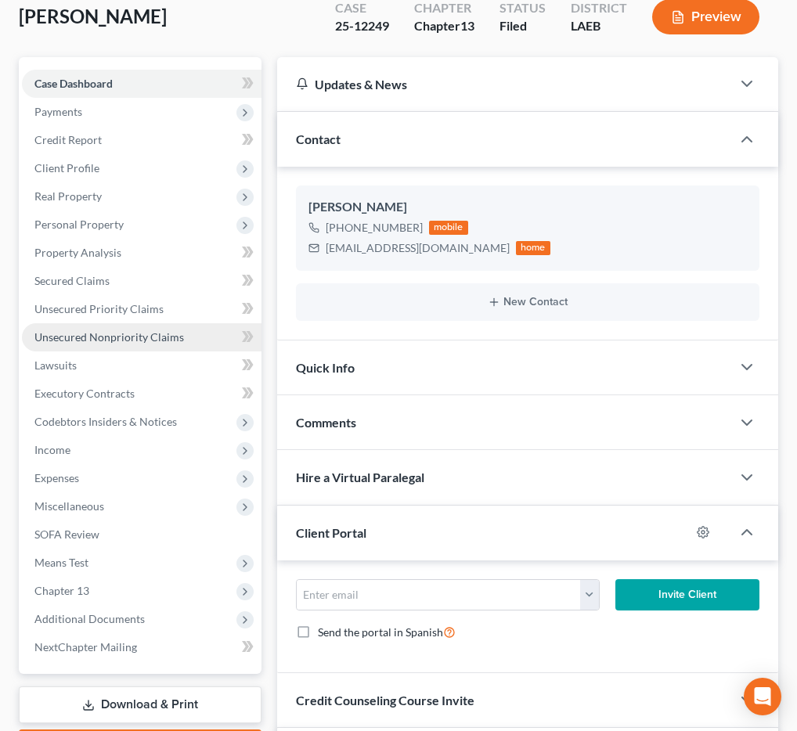
scroll to position [0, 0]
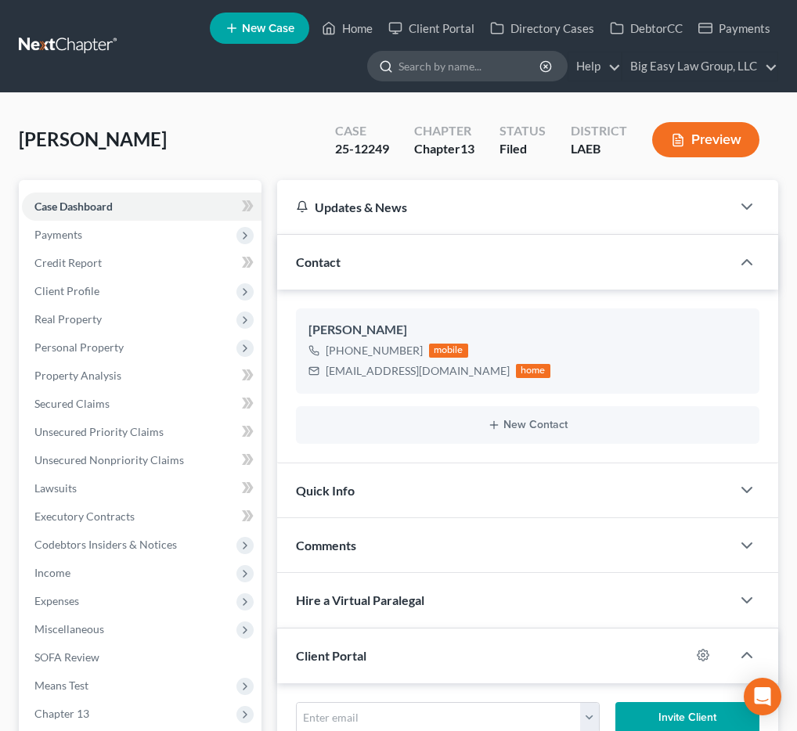
click at [414, 69] on input "search" at bounding box center [470, 66] width 143 height 29
type input "[PERSON_NAME]"
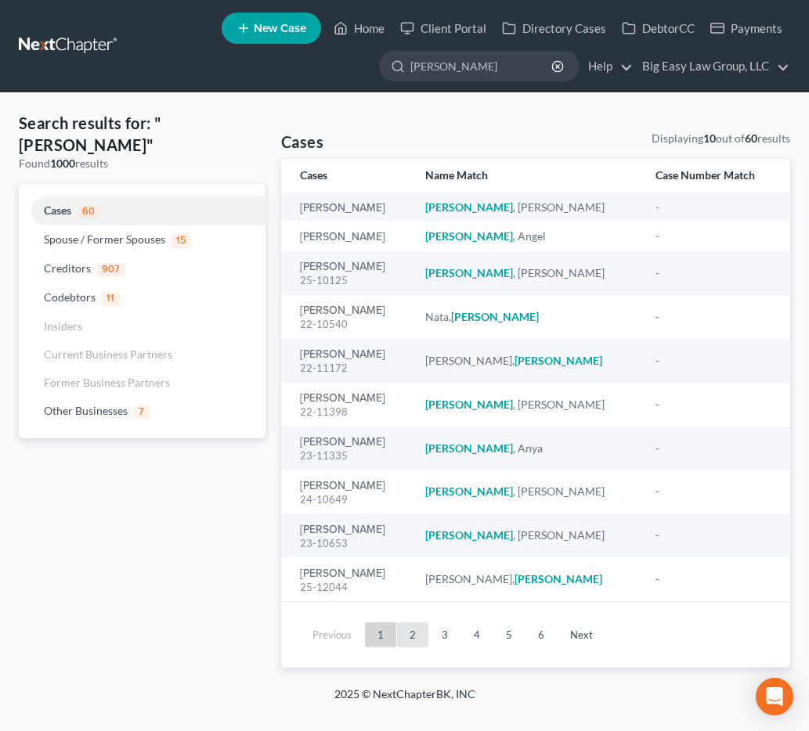
click at [411, 638] on link "2" at bounding box center [412, 635] width 31 height 25
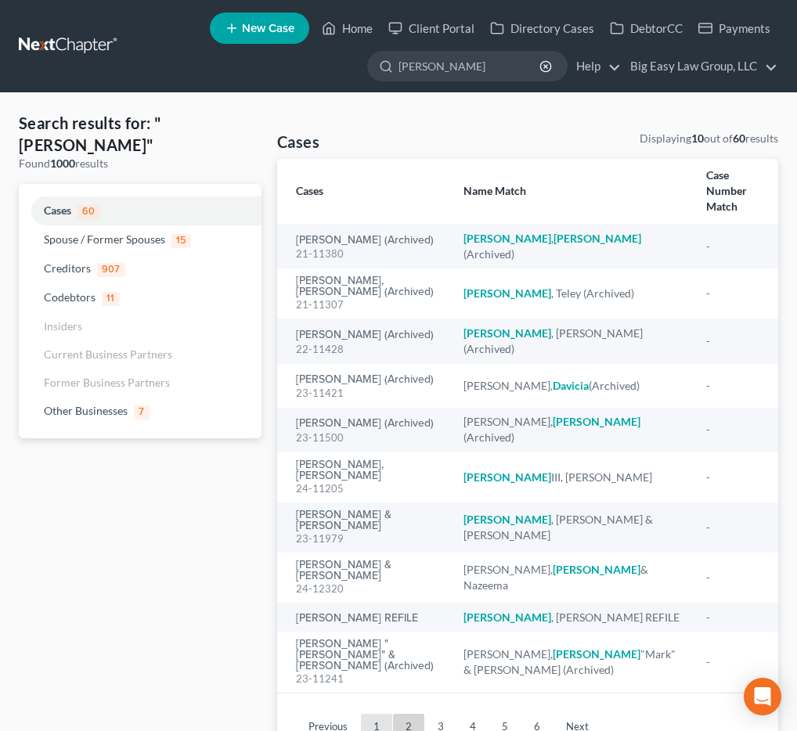
click at [367, 706] on ul "Previous 1 2 3 4 5 6 Next" at bounding box center [528, 726] width 476 height 41
click at [373, 714] on link "1" at bounding box center [376, 726] width 31 height 25
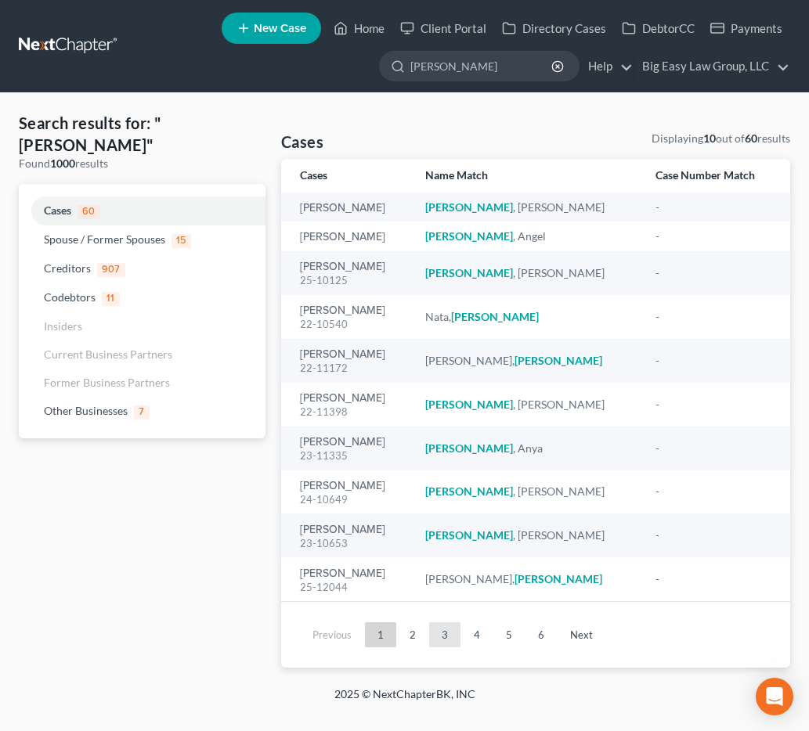
click at [432, 642] on link "3" at bounding box center [444, 635] width 31 height 25
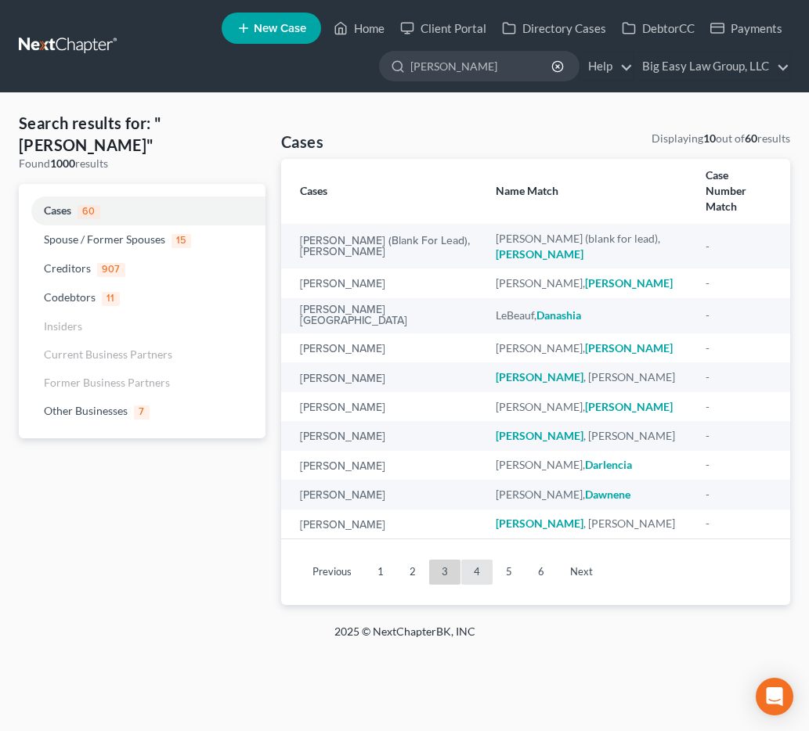
click at [477, 560] on link "4" at bounding box center [476, 572] width 31 height 25
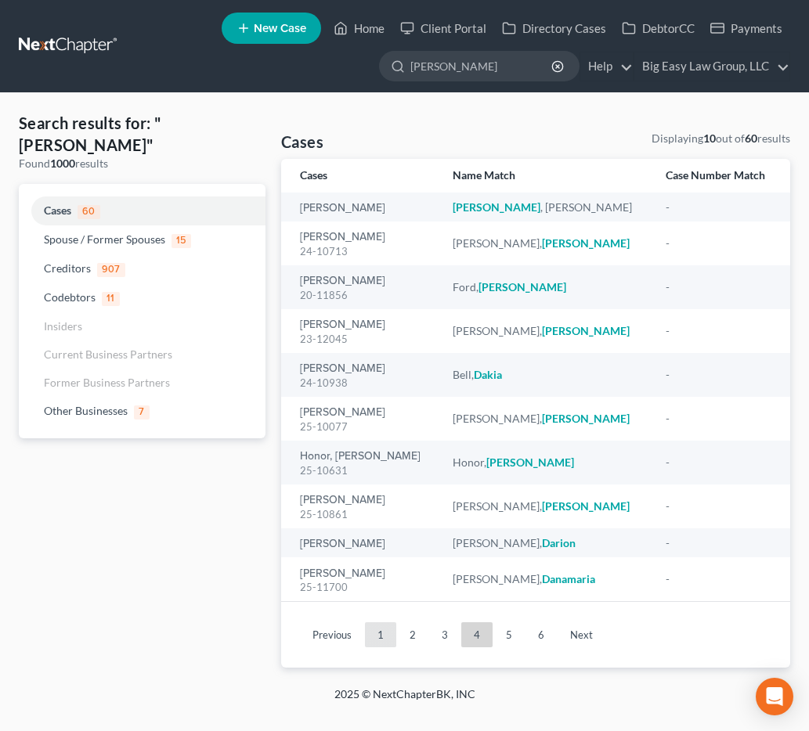
click at [376, 639] on link "1" at bounding box center [380, 635] width 31 height 25
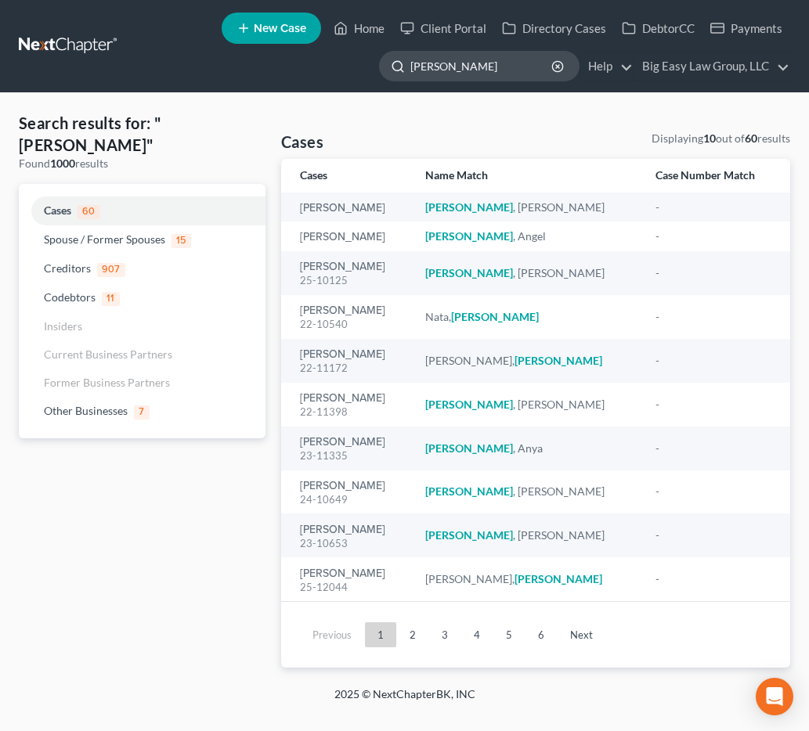
click at [479, 74] on input "[PERSON_NAME]" at bounding box center [481, 66] width 143 height 29
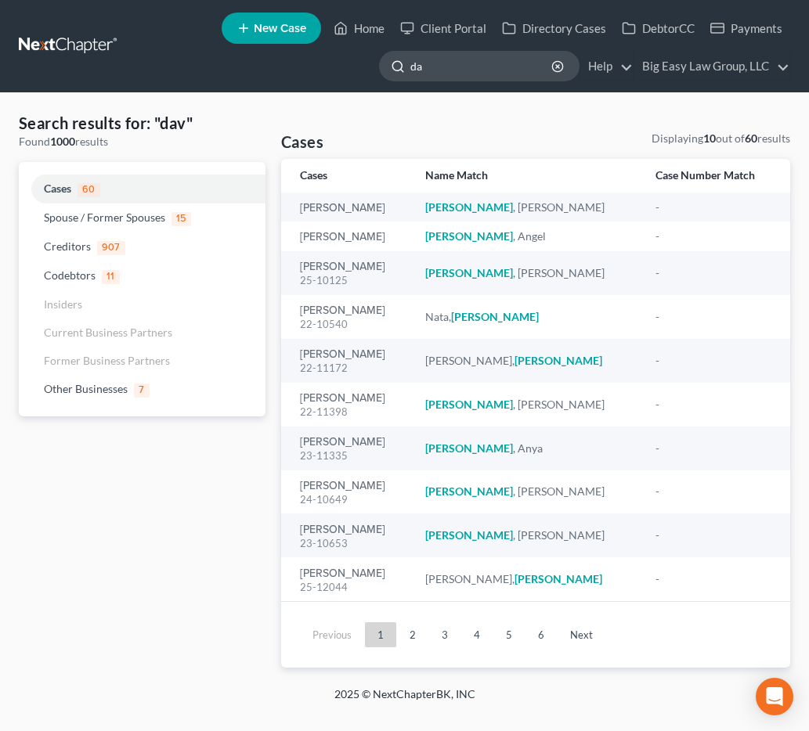
type input "d"
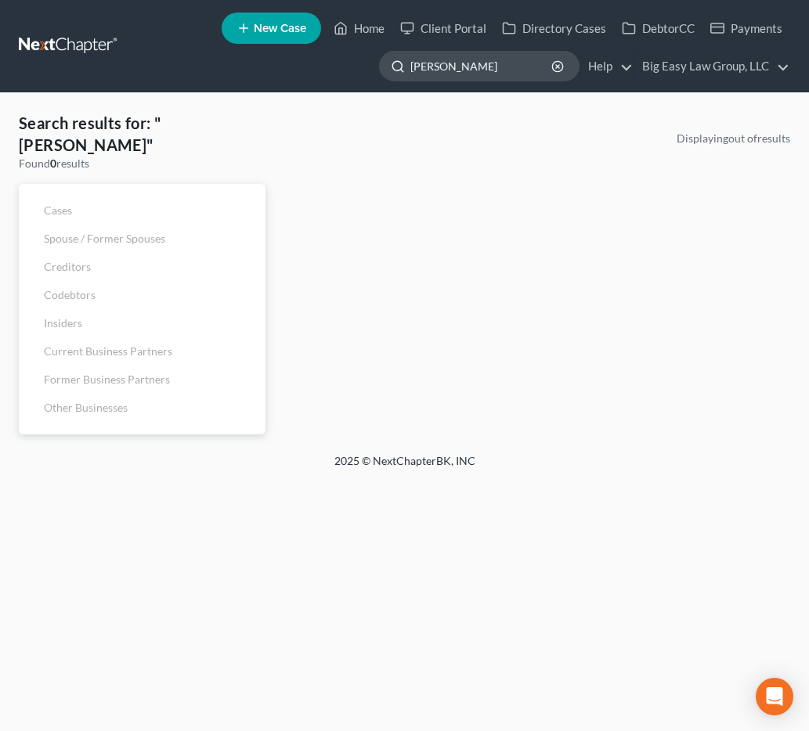
click at [439, 67] on input "[PERSON_NAME]" at bounding box center [481, 66] width 143 height 29
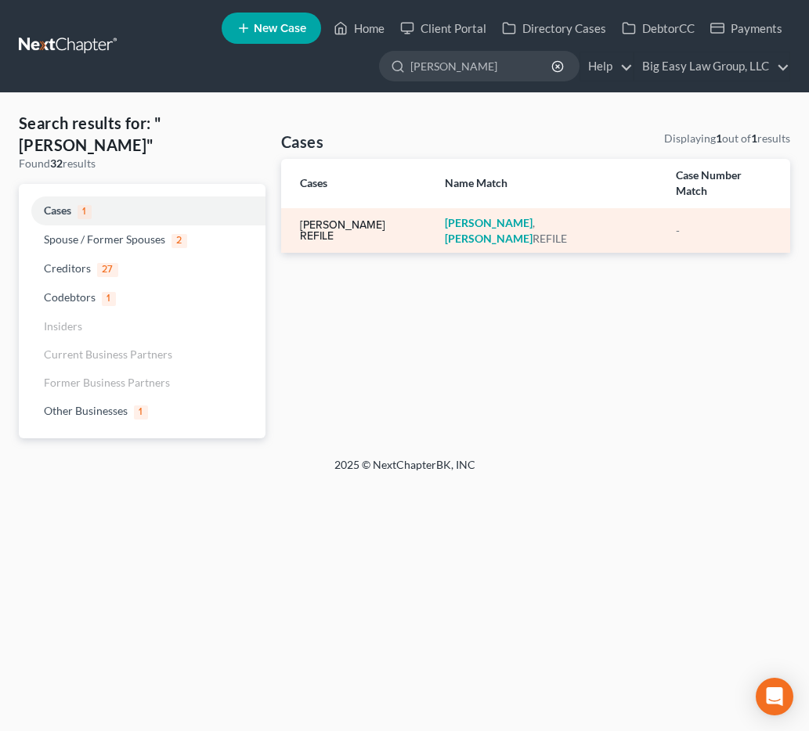
type input "[PERSON_NAME]"
click at [310, 220] on link "[PERSON_NAME] REFILE" at bounding box center [360, 231] width 120 height 22
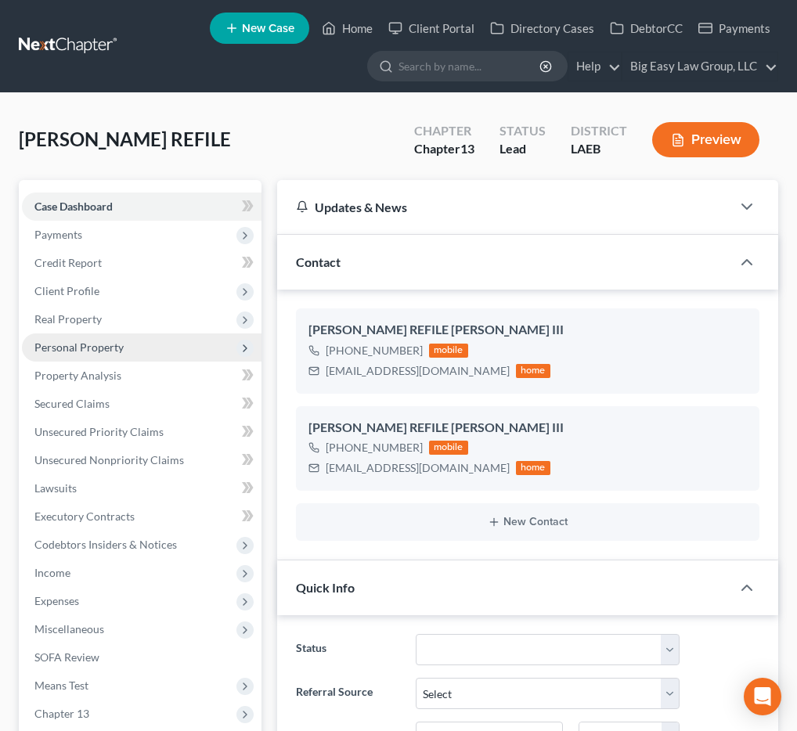
click at [123, 343] on span "Personal Property" at bounding box center [142, 348] width 240 height 28
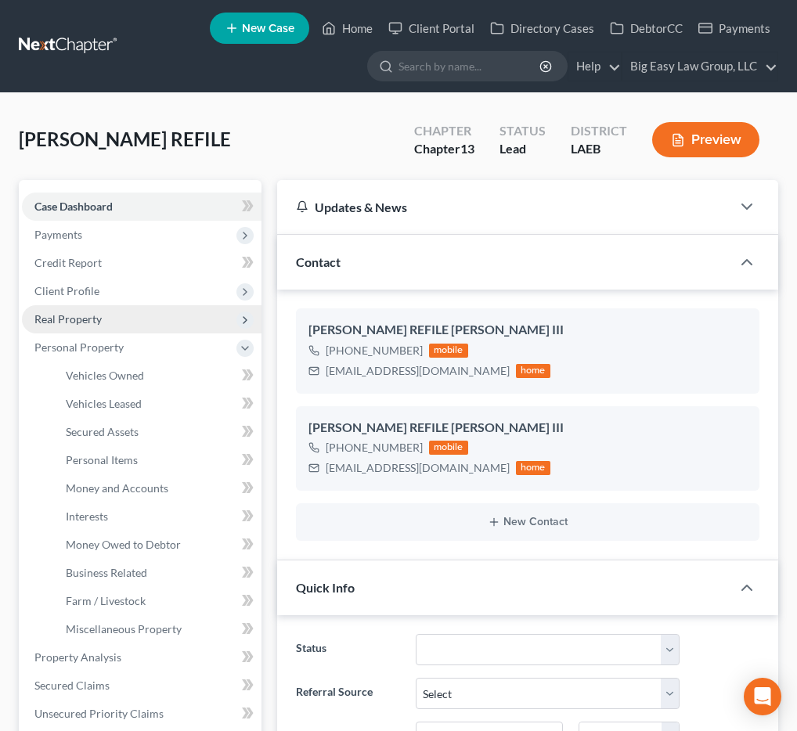
click at [137, 320] on span "Real Property" at bounding box center [142, 319] width 240 height 28
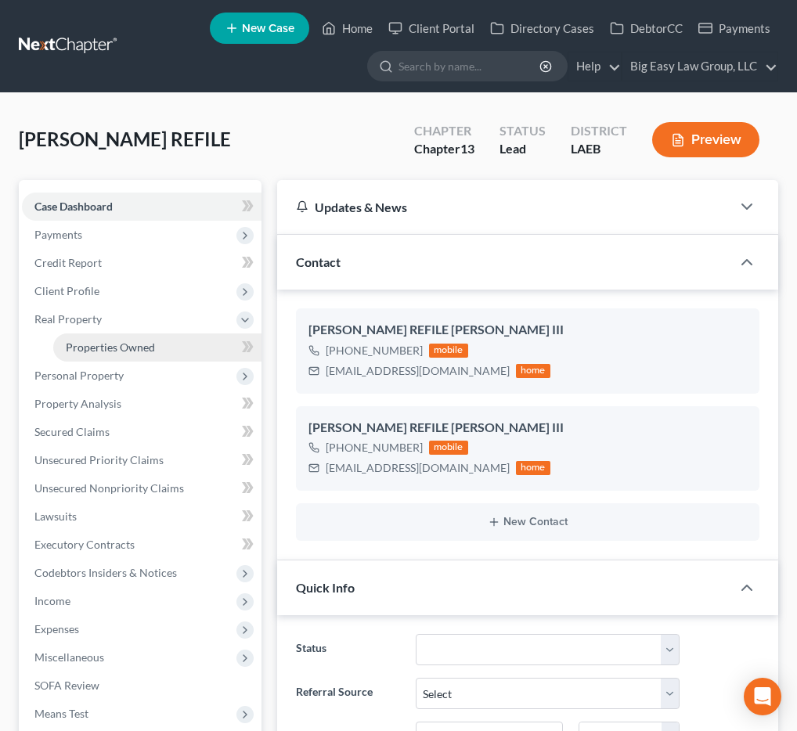
click at [129, 353] on span "Properties Owned" at bounding box center [110, 347] width 89 height 13
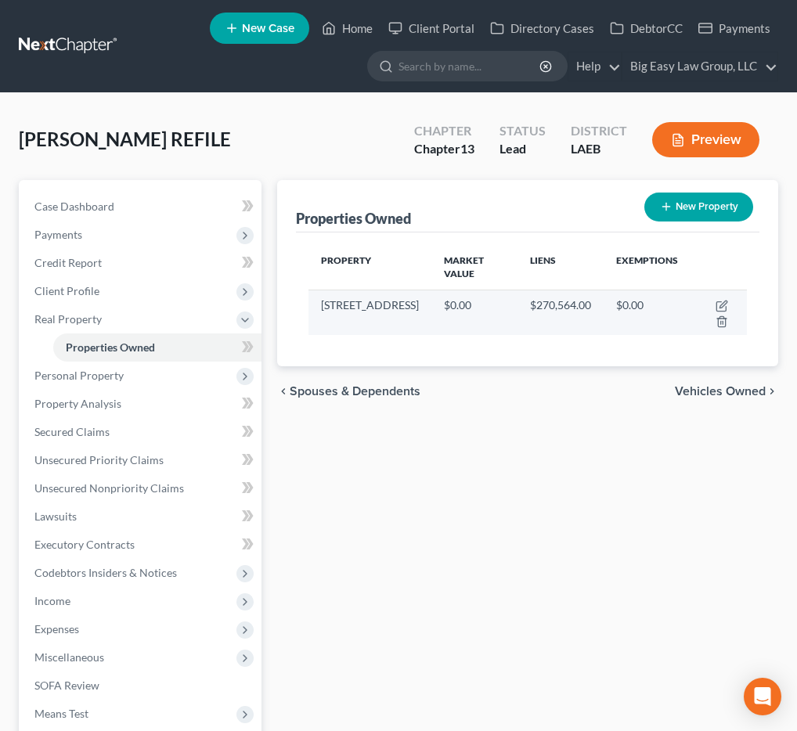
drag, startPoint x: 363, startPoint y: 319, endPoint x: 310, endPoint y: 300, distance: 55.7
click at [310, 300] on td "[STREET_ADDRESS]" at bounding box center [370, 312] width 123 height 45
copy td "[STREET_ADDRESS]"
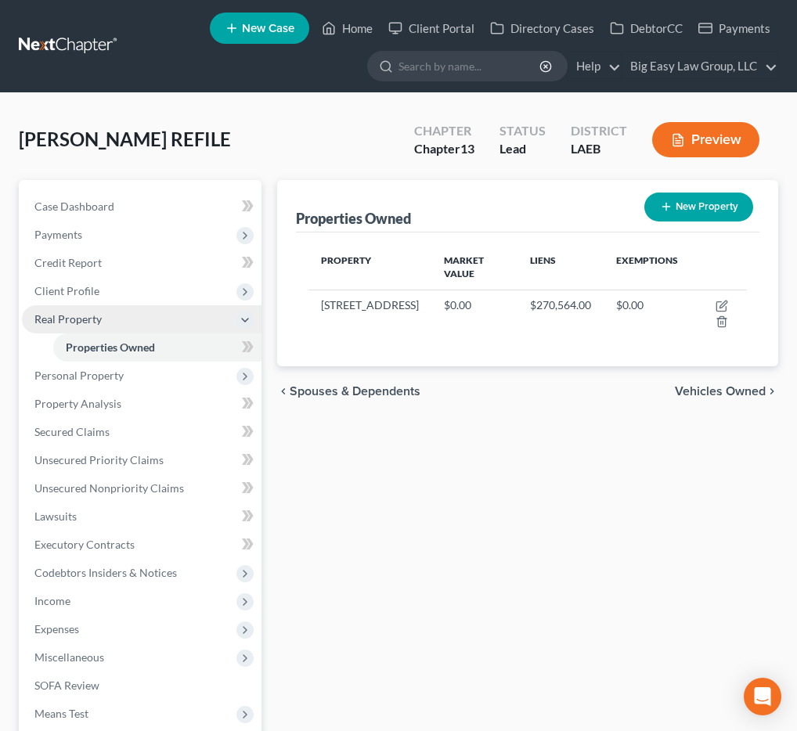
click at [161, 317] on span "Real Property" at bounding box center [142, 319] width 240 height 28
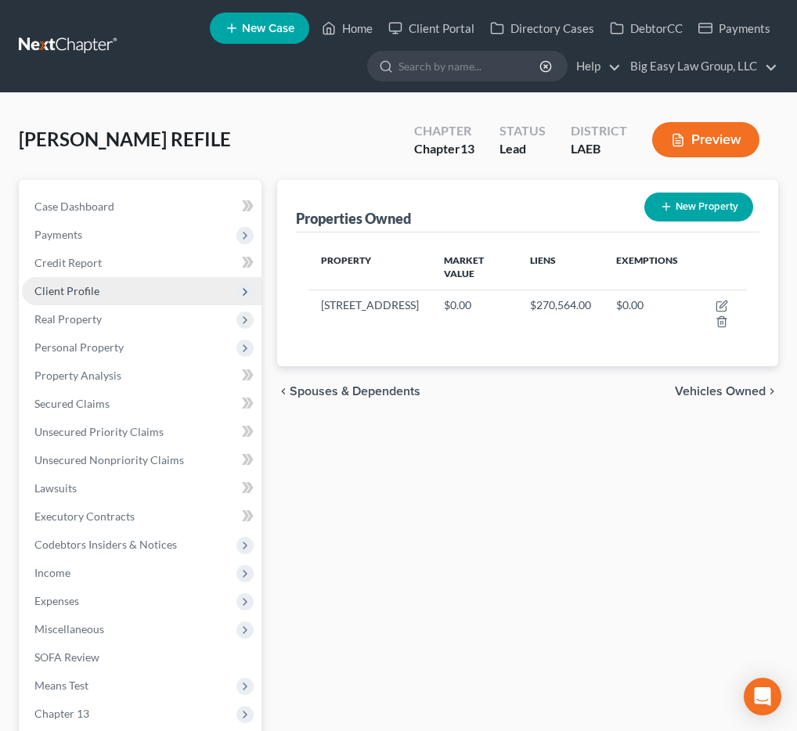
click at [159, 288] on span "Client Profile" at bounding box center [142, 291] width 240 height 28
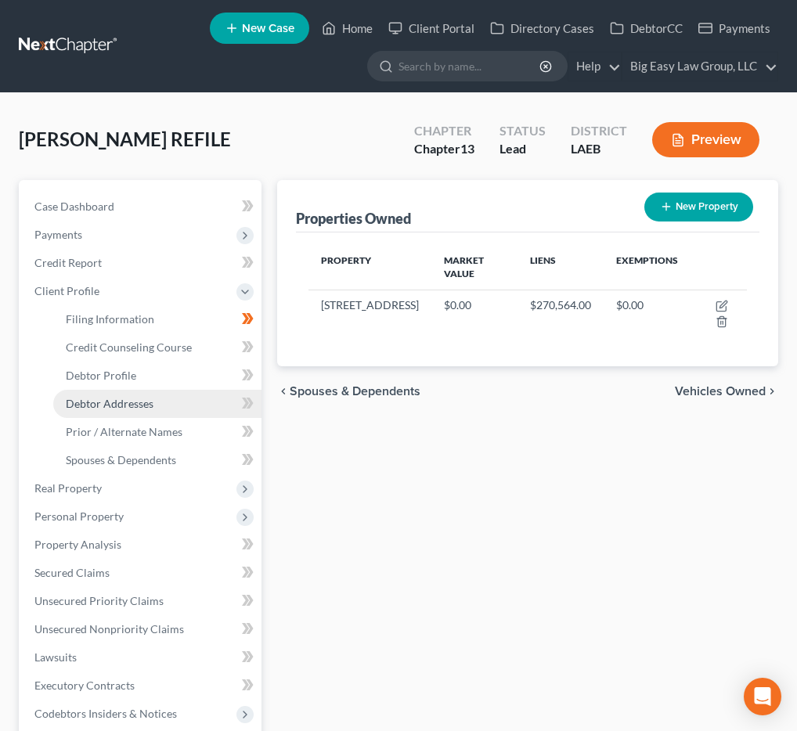
click at [157, 401] on link "Debtor Addresses" at bounding box center [157, 404] width 208 height 28
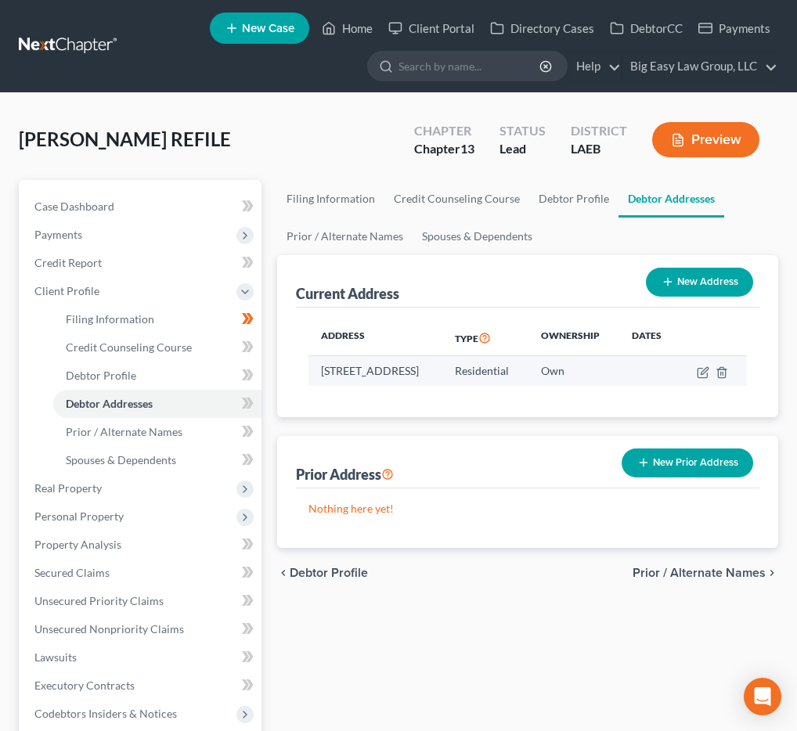
drag, startPoint x: 405, startPoint y: 385, endPoint x: 320, endPoint y: 363, distance: 87.4
click at [320, 363] on td "[STREET_ADDRESS]" at bounding box center [376, 371] width 134 height 30
copy td "[STREET_ADDRESS]"
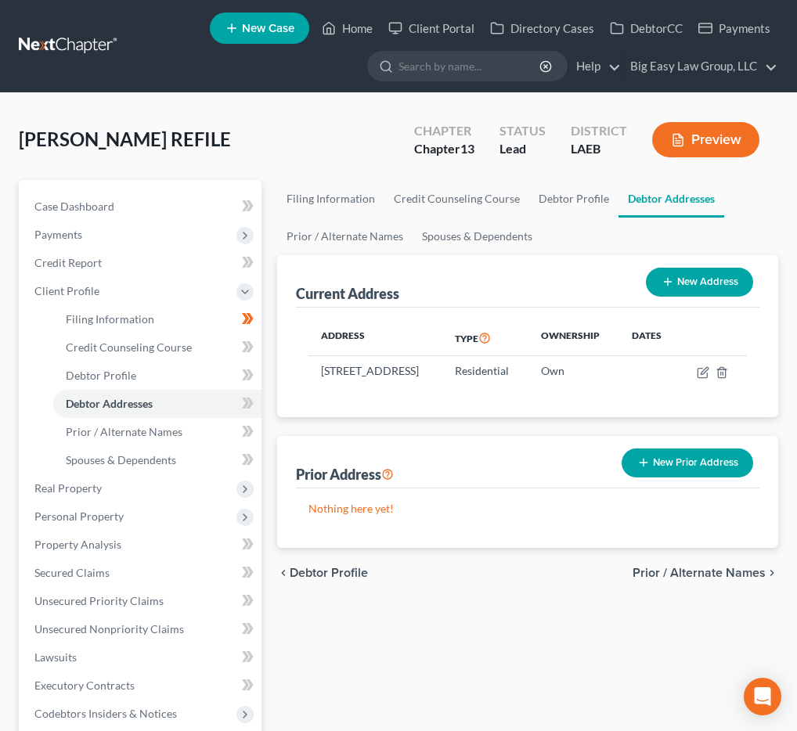
click at [437, 171] on div "[PERSON_NAME] REFILE Upgraded Chapter Chapter 13 Status Lead District LAEB Prev…" at bounding box center [399, 146] width 760 height 68
click at [99, 47] on link at bounding box center [69, 46] width 100 height 28
